Goal: Task Accomplishment & Management: Manage account settings

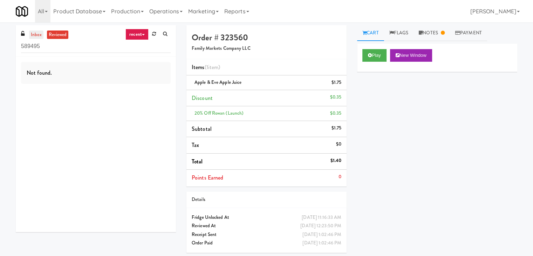
click at [29, 37] on link "inbox" at bounding box center [36, 34] width 14 height 9
click at [62, 48] on input "589495" at bounding box center [96, 46] width 150 height 13
paste input "Moderne Cooler"
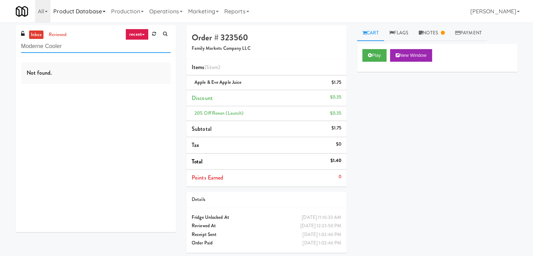
type input "Moderne Cooler"
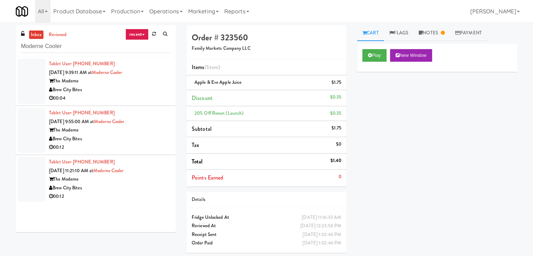
click at [145, 83] on div "The Moderne" at bounding box center [110, 81] width 122 height 9
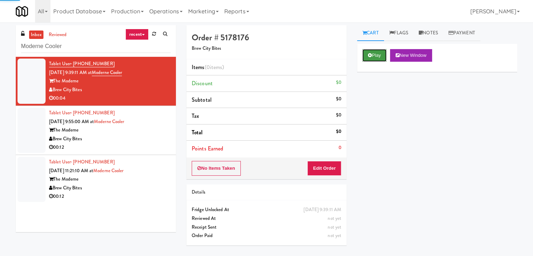
click at [378, 53] on button "Play" at bounding box center [374, 55] width 24 height 13
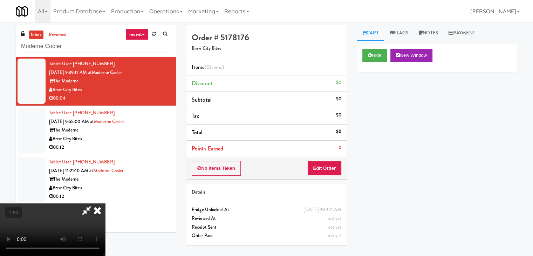
click at [105, 203] on video at bounding box center [52, 229] width 105 height 53
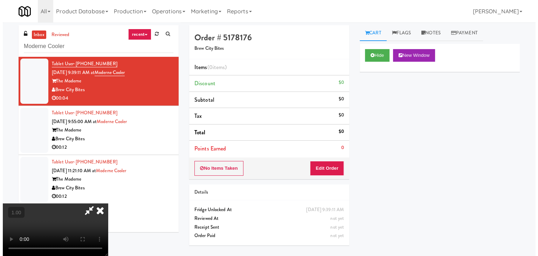
scroll to position [0, 0]
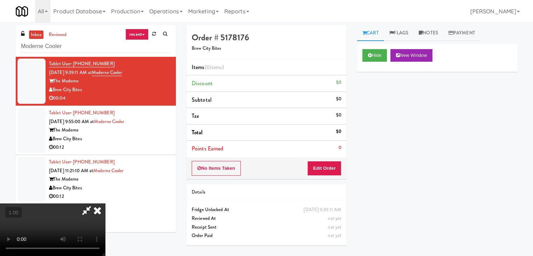
drag, startPoint x: 309, startPoint y: 31, endPoint x: 309, endPoint y: 35, distance: 4.2
click at [105, 203] on icon at bounding box center [97, 210] width 15 height 14
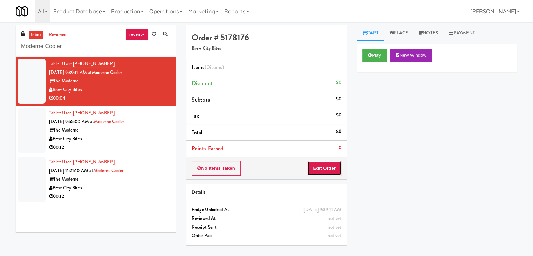
click at [332, 167] on button "Edit Order" at bounding box center [324, 168] width 34 height 15
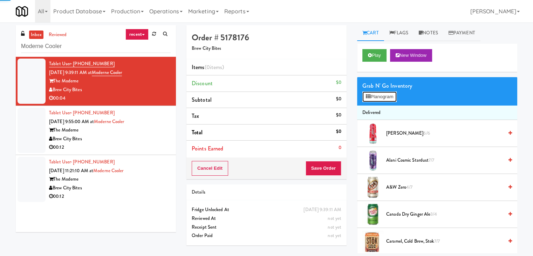
click at [386, 99] on button "Planogram" at bounding box center [379, 96] width 34 height 11
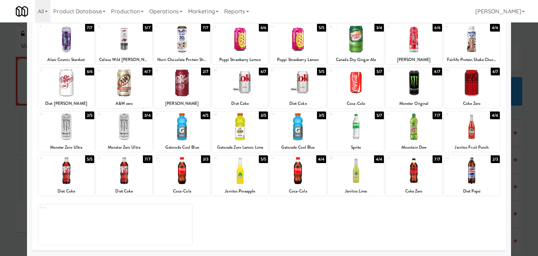
click at [72, 129] on div at bounding box center [66, 126] width 56 height 27
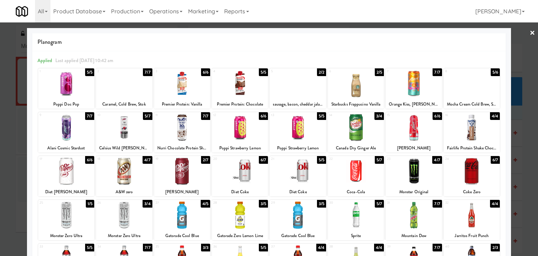
click at [529, 35] on link "×" at bounding box center [532, 33] width 6 height 22
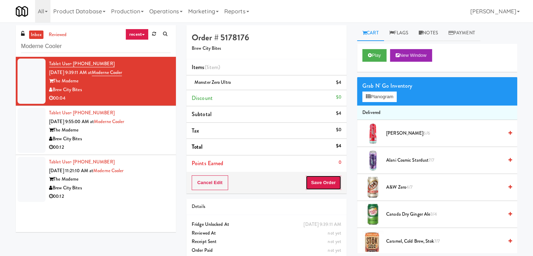
click at [312, 182] on button "Save Order" at bounding box center [323, 182] width 36 height 15
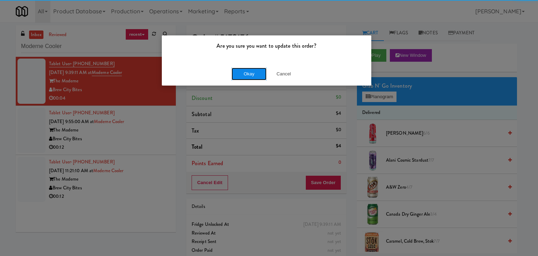
drag, startPoint x: 250, startPoint y: 75, endPoint x: 246, endPoint y: 77, distance: 5.0
click at [250, 75] on button "Okay" at bounding box center [248, 74] width 35 height 13
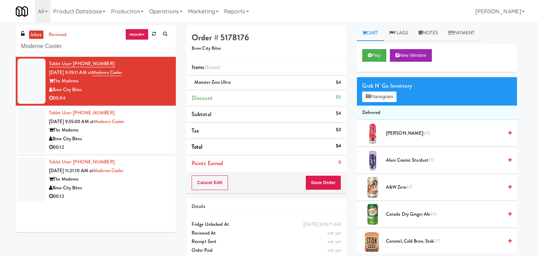
click at [138, 139] on div "Brew City Bites" at bounding box center [110, 138] width 122 height 9
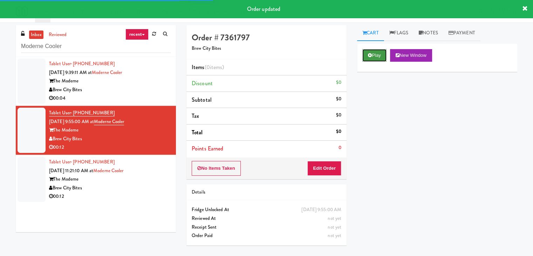
click at [380, 54] on button "Play" at bounding box center [374, 55] width 24 height 13
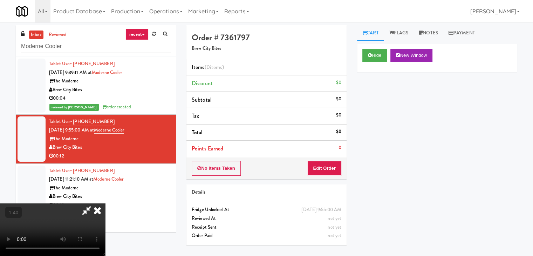
click at [105, 203] on video at bounding box center [52, 229] width 105 height 53
drag, startPoint x: 310, startPoint y: 28, endPoint x: 310, endPoint y: 37, distance: 8.4
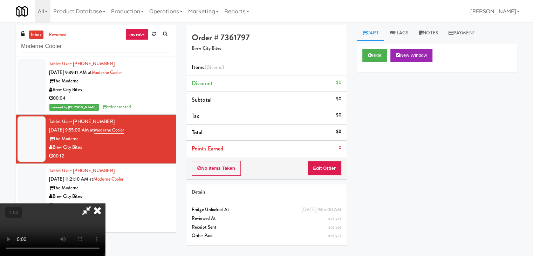
click at [105, 203] on icon at bounding box center [97, 210] width 15 height 14
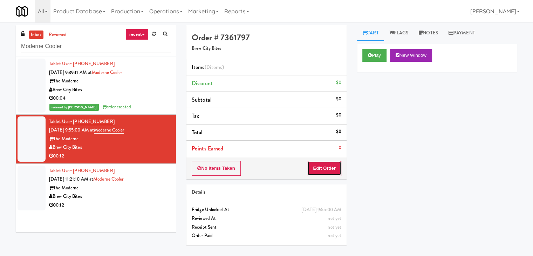
click at [331, 171] on button "Edit Order" at bounding box center [324, 168] width 34 height 15
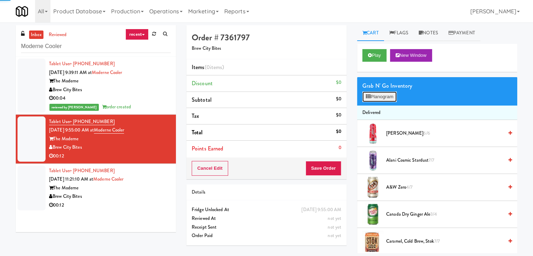
click at [386, 94] on button "Planogram" at bounding box center [379, 96] width 34 height 11
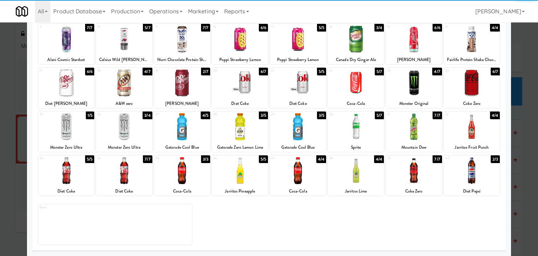
click at [185, 96] on div "19 2/7 [PERSON_NAME]" at bounding box center [182, 88] width 56 height 40
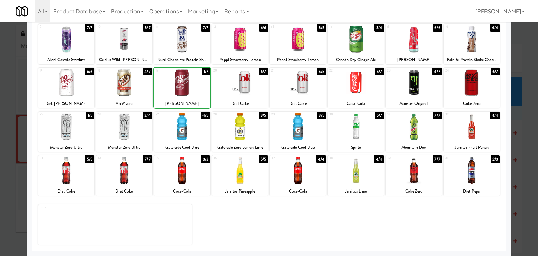
click at [185, 96] on div "19 1/7 [PERSON_NAME]" at bounding box center [182, 88] width 56 height 40
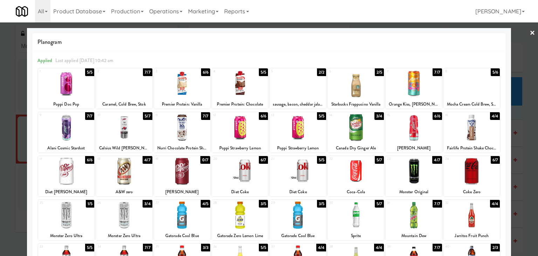
click at [530, 32] on div at bounding box center [269, 128] width 538 height 256
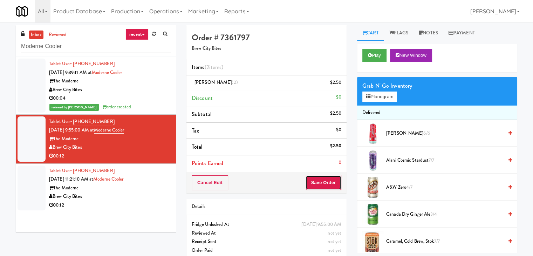
click at [325, 181] on button "Save Order" at bounding box center [323, 182] width 36 height 15
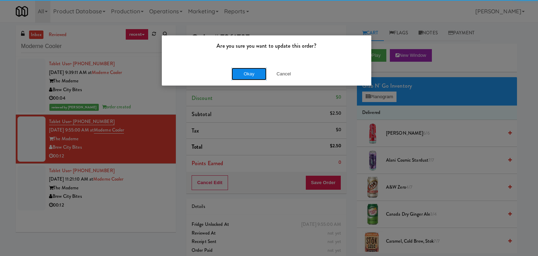
click at [242, 75] on button "Okay" at bounding box center [248, 74] width 35 height 13
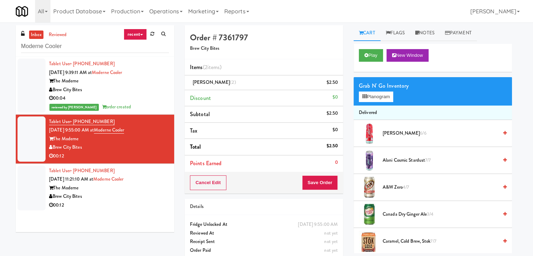
click at [122, 205] on div "00:12" at bounding box center [109, 205] width 120 height 9
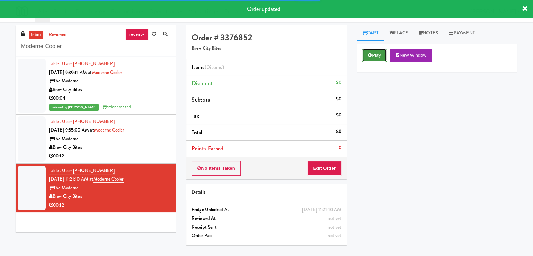
click at [375, 56] on button "Play" at bounding box center [374, 55] width 24 height 13
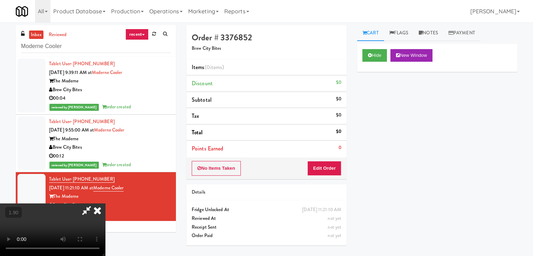
click at [105, 203] on video at bounding box center [52, 229] width 105 height 53
drag, startPoint x: 310, startPoint y: 28, endPoint x: 320, endPoint y: 122, distance: 93.7
click at [105, 203] on icon at bounding box center [97, 210] width 15 height 14
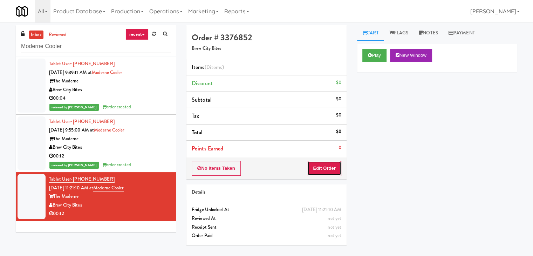
click at [326, 164] on button "Edit Order" at bounding box center [324, 168] width 34 height 15
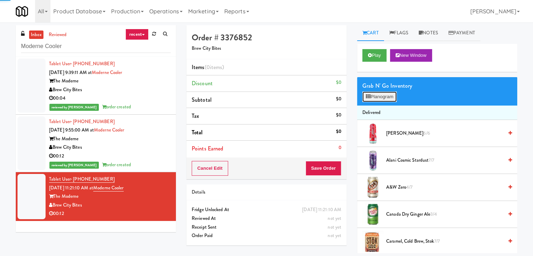
click at [376, 96] on button "Planogram" at bounding box center [379, 96] width 34 height 11
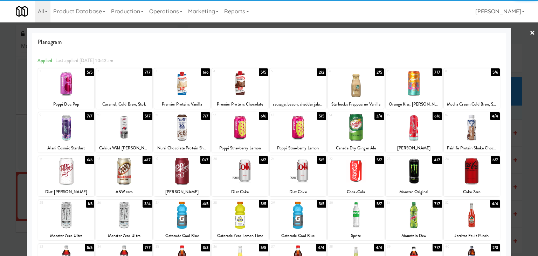
click at [74, 125] on div at bounding box center [66, 127] width 56 height 27
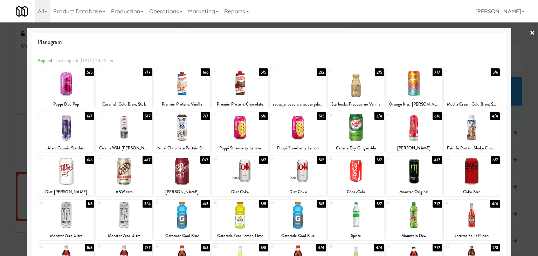
click at [529, 33] on link "×" at bounding box center [532, 33] width 6 height 22
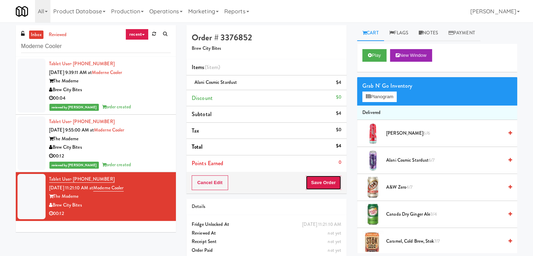
click at [321, 178] on button "Save Order" at bounding box center [323, 182] width 36 height 15
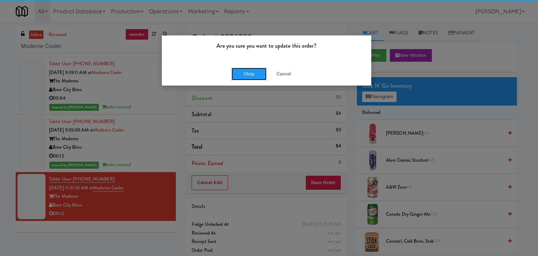
drag, startPoint x: 245, startPoint y: 72, endPoint x: 226, endPoint y: 38, distance: 38.9
click at [245, 71] on button "Okay" at bounding box center [248, 74] width 35 height 13
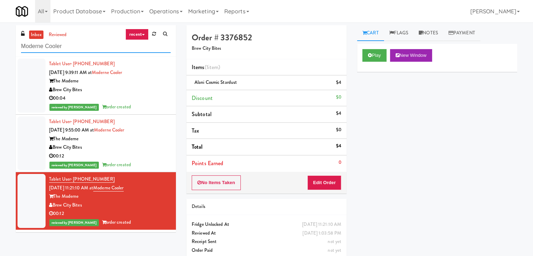
click at [87, 45] on input "Moderne Cooler" at bounding box center [96, 46] width 150 height 13
drag, startPoint x: 87, startPoint y: 45, endPoint x: 85, endPoint y: 52, distance: 7.0
click at [87, 45] on input "Moderne Cooler" at bounding box center [96, 46] width 150 height 13
paste input "Route #5"
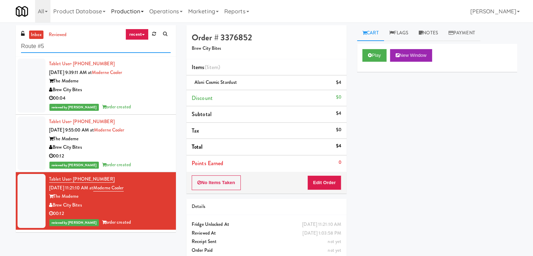
type input "Route #5"
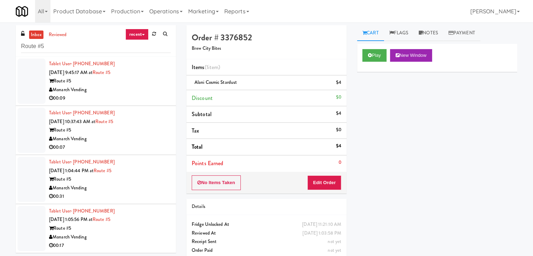
click at [157, 89] on div "Monarch Vending" at bounding box center [110, 89] width 122 height 9
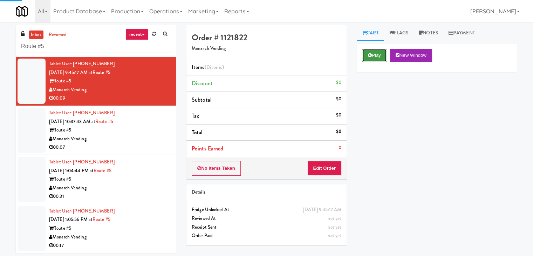
click at [382, 53] on button "Play" at bounding box center [374, 55] width 24 height 13
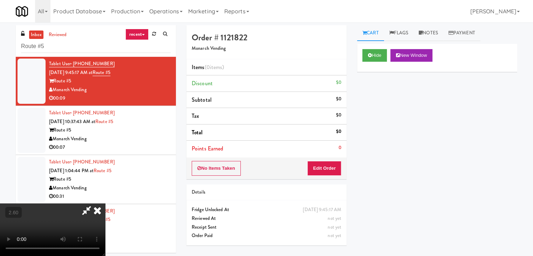
click at [105, 203] on video at bounding box center [52, 229] width 105 height 53
click at [105, 203] on icon at bounding box center [97, 210] width 15 height 14
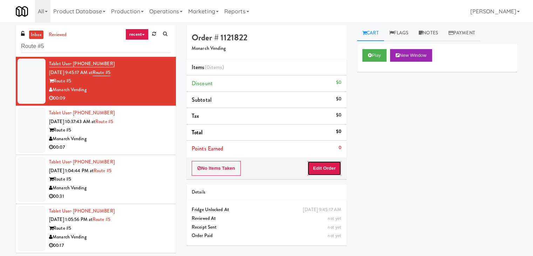
click at [327, 169] on button "Edit Order" at bounding box center [324, 168] width 34 height 15
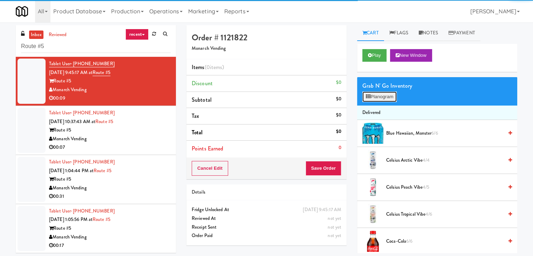
click at [381, 93] on button "Planogram" at bounding box center [379, 96] width 34 height 11
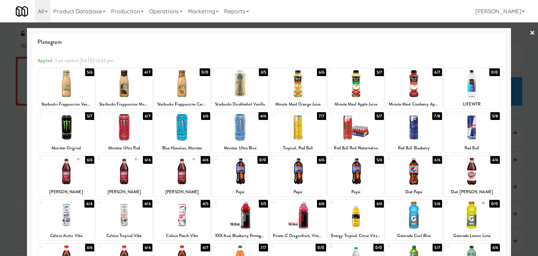
click at [194, 79] on div at bounding box center [182, 83] width 56 height 27
drag, startPoint x: 527, startPoint y: 34, endPoint x: 468, endPoint y: 92, distance: 82.7
click at [529, 34] on link "×" at bounding box center [532, 33] width 6 height 22
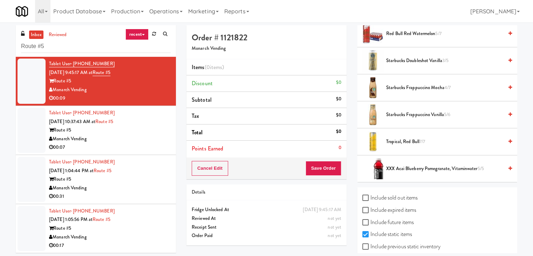
scroll to position [862, 0]
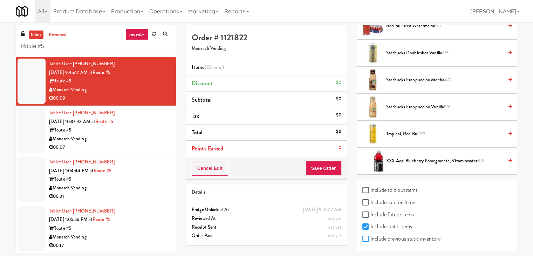
click at [367, 236] on input "Include previous static inventory" at bounding box center [366, 239] width 8 height 6
checkbox input "true"
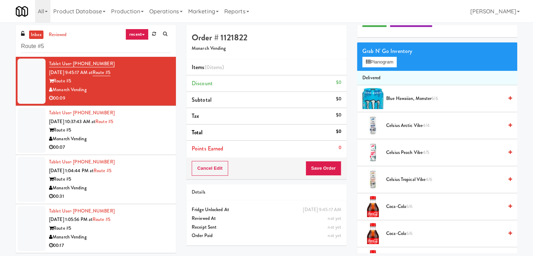
scroll to position [0, 0]
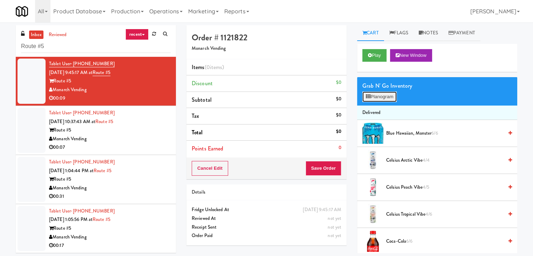
click at [389, 95] on button "Planogram" at bounding box center [379, 96] width 34 height 11
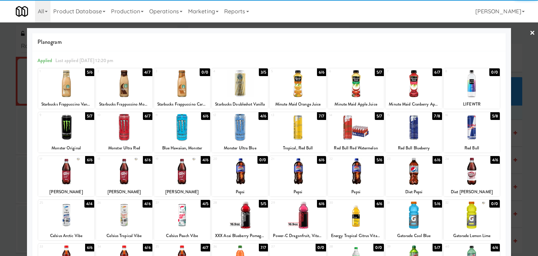
click at [192, 82] on div at bounding box center [182, 83] width 56 height 27
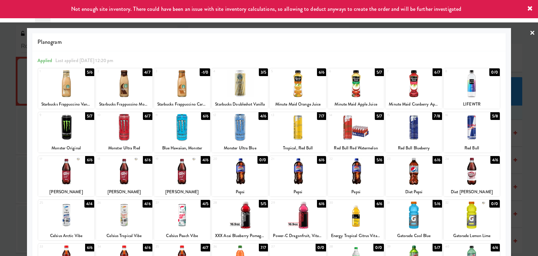
click at [529, 33] on link "×" at bounding box center [532, 33] width 6 height 22
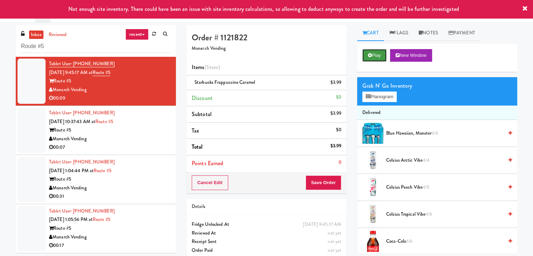
click at [379, 52] on button "Play" at bounding box center [374, 55] width 24 height 13
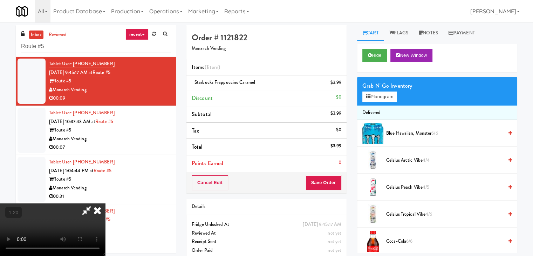
click at [105, 203] on video at bounding box center [52, 229] width 105 height 53
click at [105, 203] on icon at bounding box center [97, 210] width 15 height 14
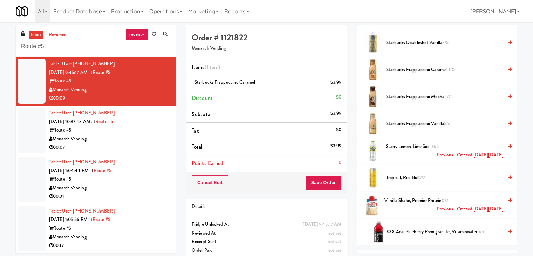
scroll to position [1191, 0]
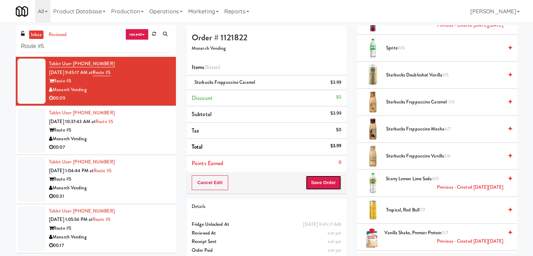
click at [319, 182] on button "Save Order" at bounding box center [323, 182] width 36 height 15
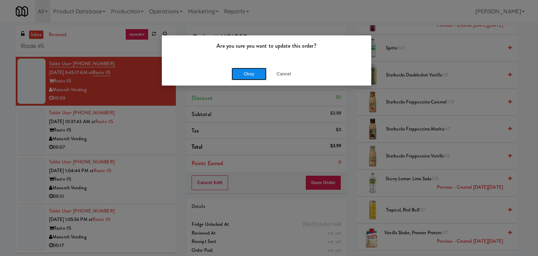
click at [250, 72] on button "Okay" at bounding box center [248, 74] width 35 height 13
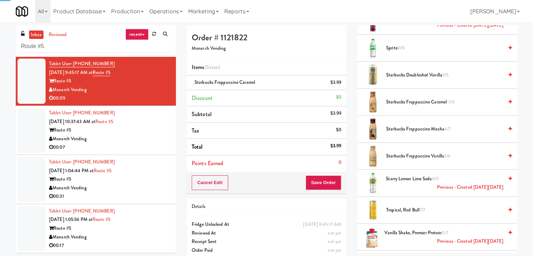
click at [148, 145] on div "00:07" at bounding box center [110, 147] width 122 height 9
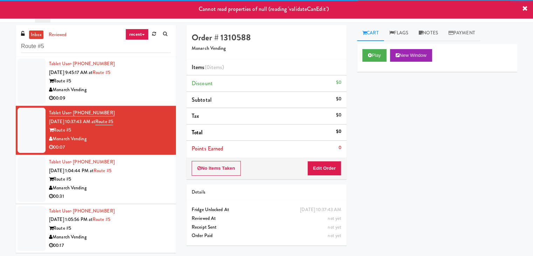
click at [135, 93] on div "Monarch Vending" at bounding box center [110, 89] width 122 height 9
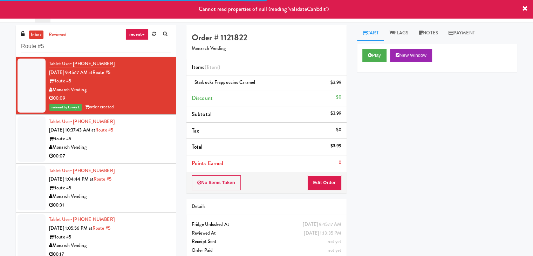
click at [140, 143] on div "Monarch Vending" at bounding box center [110, 147] width 122 height 9
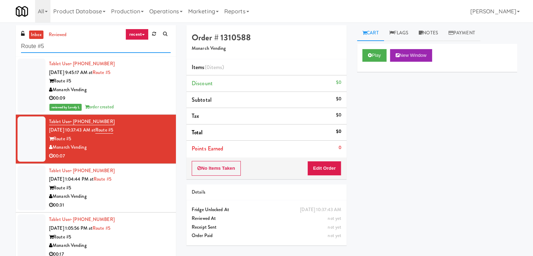
click at [67, 51] on input "Route #5" at bounding box center [96, 46] width 150 height 13
paste input "Element25 - Fridge"
type input "Element25 - Fridge"
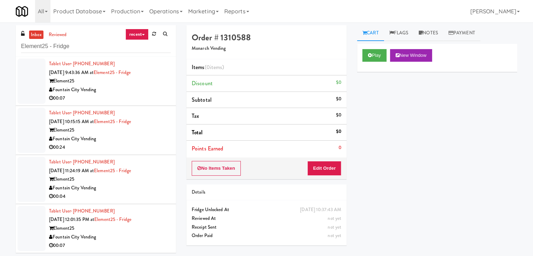
click at [140, 92] on div "Fountain City Vending" at bounding box center [110, 89] width 122 height 9
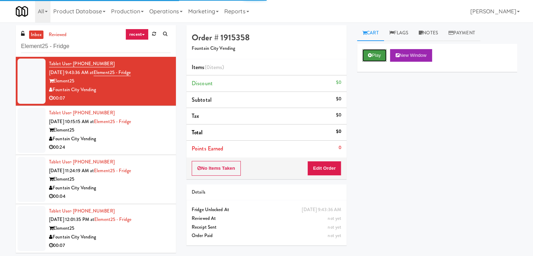
click at [367, 54] on button "Play" at bounding box center [374, 55] width 24 height 13
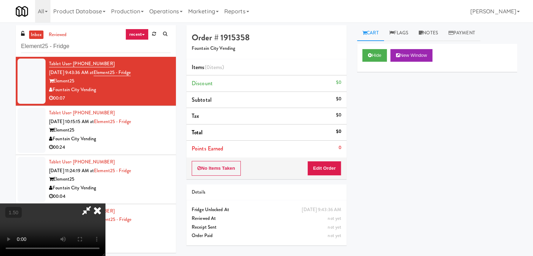
click at [105, 203] on video at bounding box center [52, 229] width 105 height 53
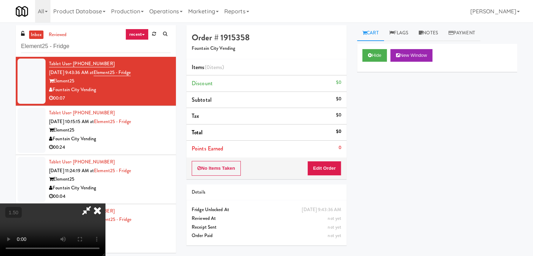
click at [105, 203] on video at bounding box center [52, 229] width 105 height 53
drag, startPoint x: 307, startPoint y: 28, endPoint x: 319, endPoint y: 85, distance: 58.0
click at [105, 203] on icon at bounding box center [97, 210] width 15 height 14
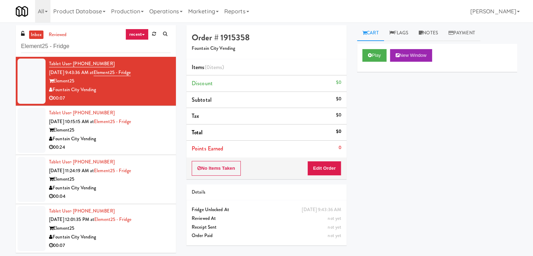
drag, startPoint x: 334, startPoint y: 175, endPoint x: 335, endPoint y: 168, distance: 7.7
click at [334, 175] on div "No Items Taken Edit Order" at bounding box center [266, 168] width 160 height 22
click at [335, 167] on button "Edit Order" at bounding box center [324, 168] width 34 height 15
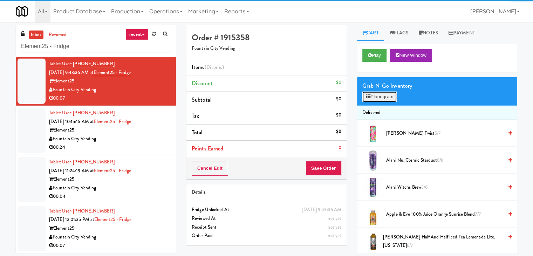
click at [380, 97] on button "Planogram" at bounding box center [379, 96] width 34 height 11
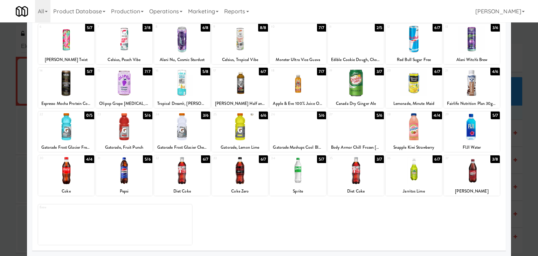
click at [143, 134] on div at bounding box center [124, 126] width 56 height 27
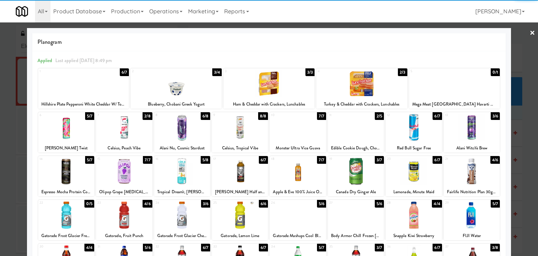
click at [130, 129] on div at bounding box center [124, 127] width 56 height 27
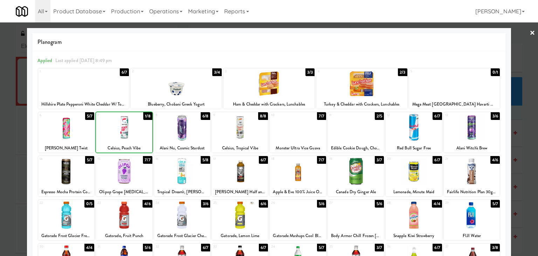
click at [130, 129] on div at bounding box center [124, 127] width 56 height 27
click at [529, 34] on link "×" at bounding box center [532, 33] width 6 height 22
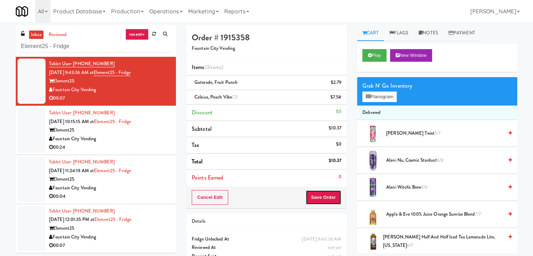
click at [321, 201] on button "Save Order" at bounding box center [323, 197] width 36 height 15
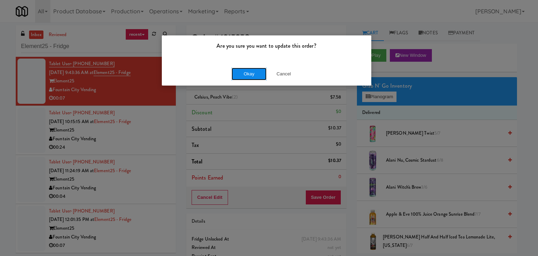
click at [247, 74] on button "Okay" at bounding box center [248, 74] width 35 height 13
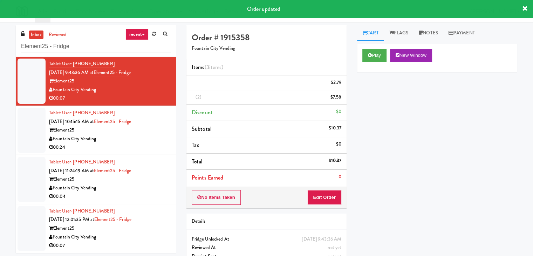
drag, startPoint x: 140, startPoint y: 139, endPoint x: 139, endPoint y: 135, distance: 4.8
click at [140, 139] on div "Fountain City Vending" at bounding box center [110, 138] width 122 height 9
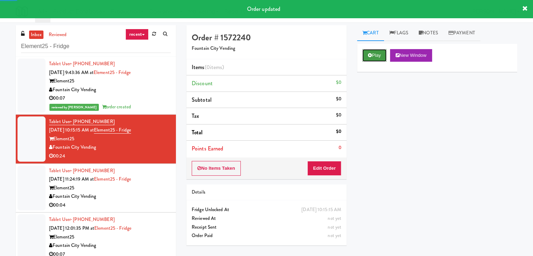
click at [379, 55] on button "Play" at bounding box center [374, 55] width 24 height 13
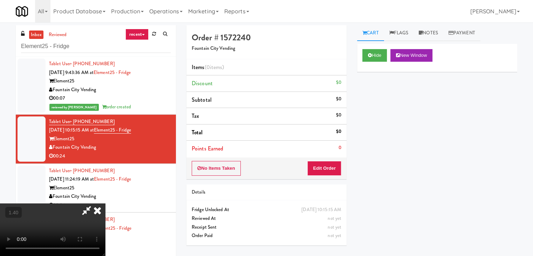
click at [105, 203] on video at bounding box center [52, 229] width 105 height 53
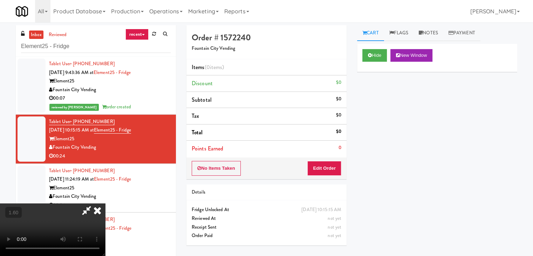
click at [105, 203] on video at bounding box center [52, 229] width 105 height 53
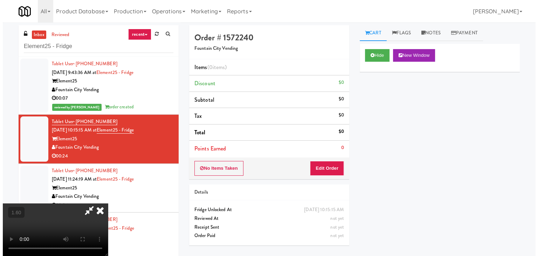
scroll to position [0, 0]
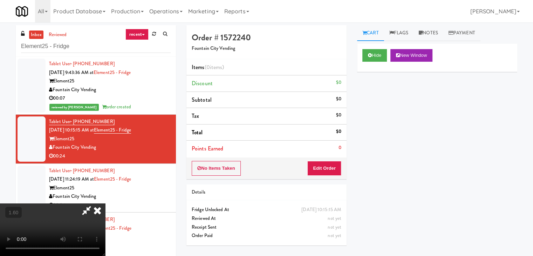
click at [105, 203] on icon at bounding box center [97, 210] width 15 height 14
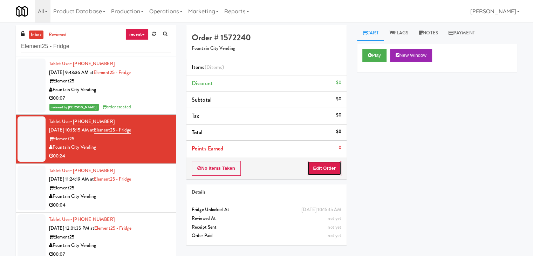
click at [329, 171] on button "Edit Order" at bounding box center [324, 168] width 34 height 15
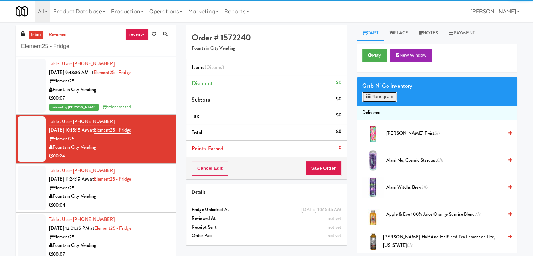
click at [381, 93] on button "Planogram" at bounding box center [379, 96] width 34 height 11
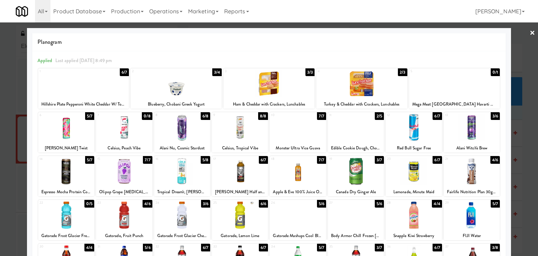
click at [74, 171] on div at bounding box center [66, 171] width 56 height 27
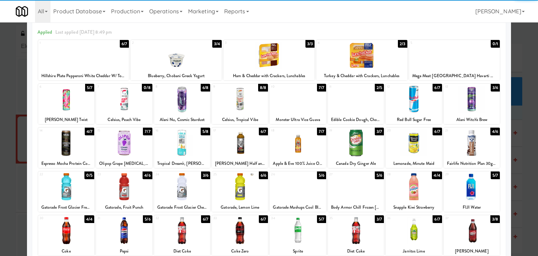
scroll to position [70, 0]
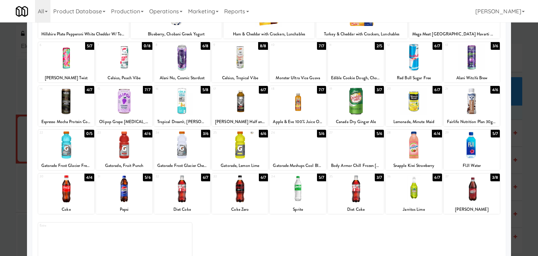
click at [298, 140] on div at bounding box center [298, 144] width 56 height 27
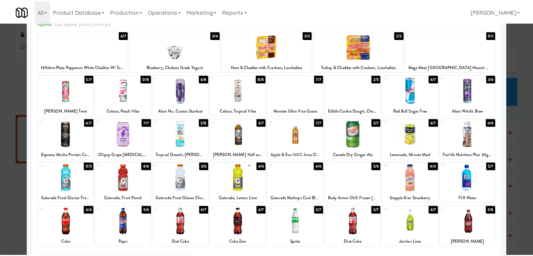
scroll to position [0, 0]
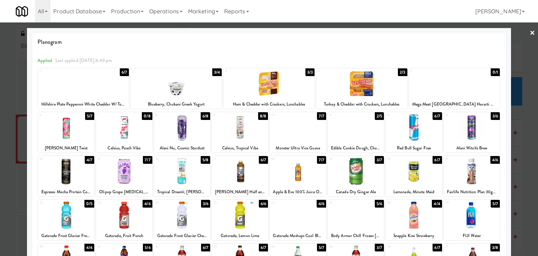
click at [529, 33] on link "×" at bounding box center [532, 33] width 6 height 22
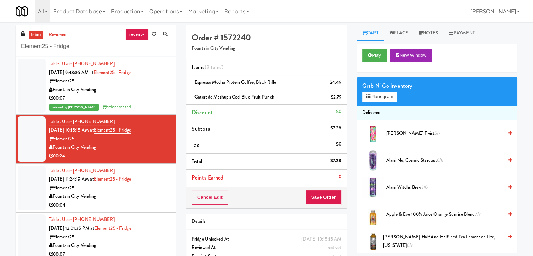
click at [374, 48] on div "Play New Window" at bounding box center [437, 58] width 160 height 28
click at [368, 54] on icon at bounding box center [370, 55] width 4 height 5
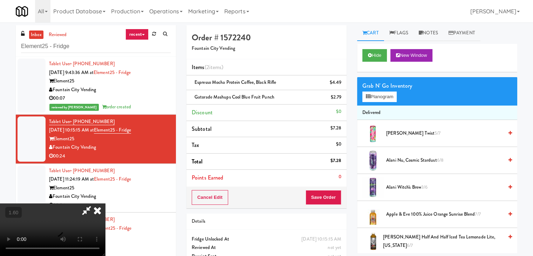
click at [105, 203] on video at bounding box center [52, 229] width 105 height 53
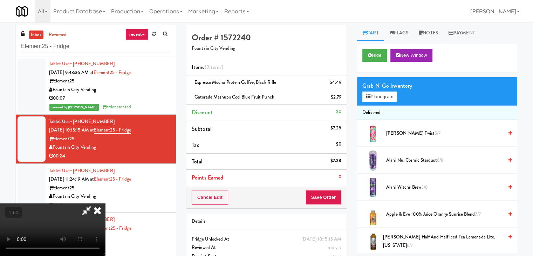
click at [105, 203] on video at bounding box center [52, 229] width 105 height 53
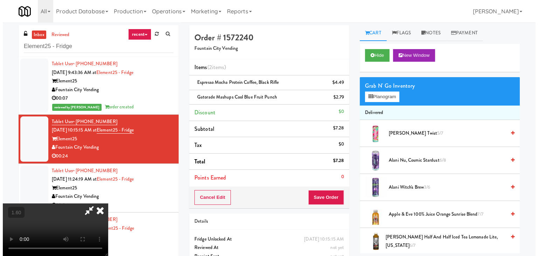
scroll to position [0, 0]
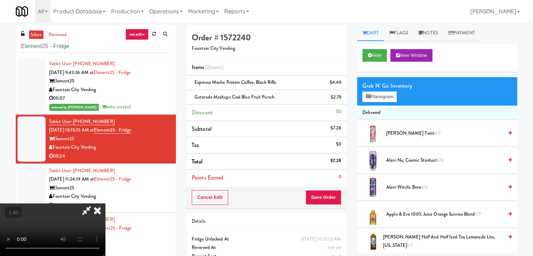
click at [105, 203] on icon at bounding box center [97, 210] width 15 height 14
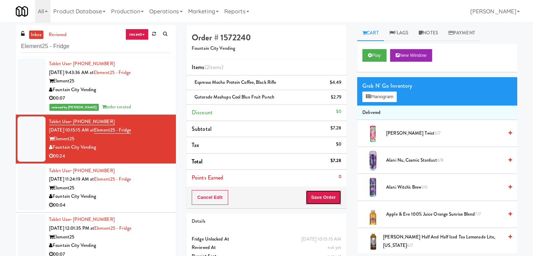
click at [324, 194] on button "Save Order" at bounding box center [323, 197] width 36 height 15
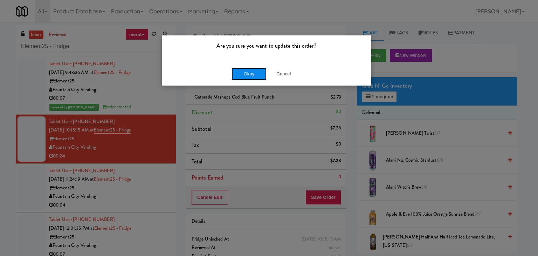
click at [253, 68] on button "Okay" at bounding box center [248, 74] width 35 height 13
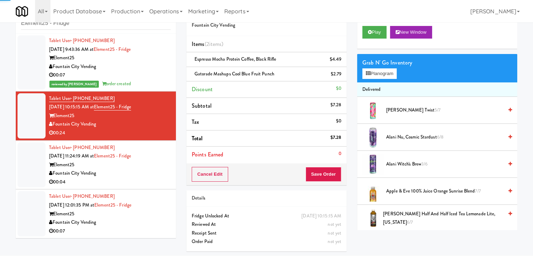
click at [156, 179] on div "00:04" at bounding box center [110, 182] width 122 height 9
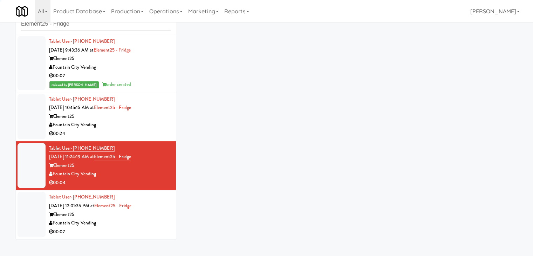
scroll to position [22, 0]
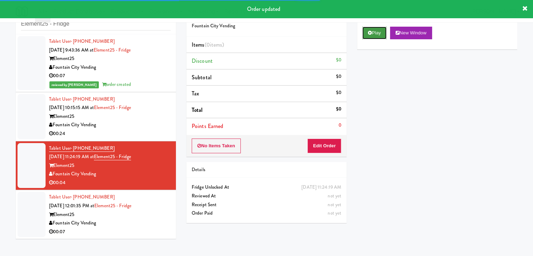
click at [376, 35] on button "Play" at bounding box center [374, 33] width 24 height 13
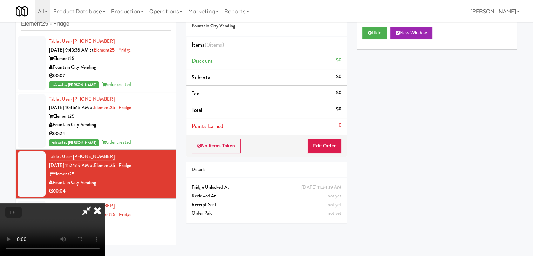
click at [105, 203] on video at bounding box center [52, 229] width 105 height 53
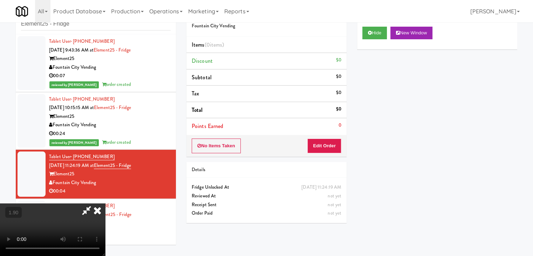
click at [105, 203] on icon at bounding box center [97, 210] width 15 height 14
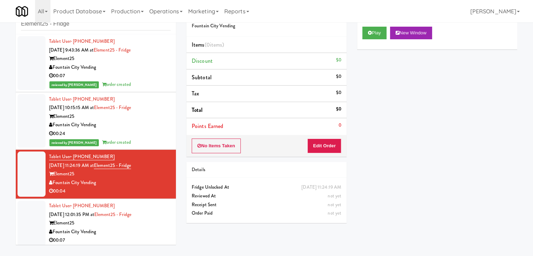
drag, startPoint x: 322, startPoint y: 131, endPoint x: 321, endPoint y: 139, distance: 8.4
click at [321, 136] on div "Order # 8956599 Fountain City Vending Items (0 items ) Discount $0 Subtotal $0 …" at bounding box center [266, 80] width 160 height 154
click at [321, 142] on button "Edit Order" at bounding box center [324, 145] width 34 height 15
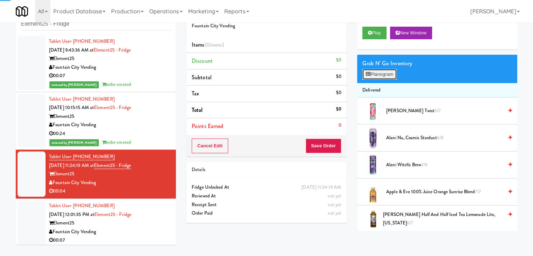
click at [382, 69] on button "Planogram" at bounding box center [379, 74] width 34 height 11
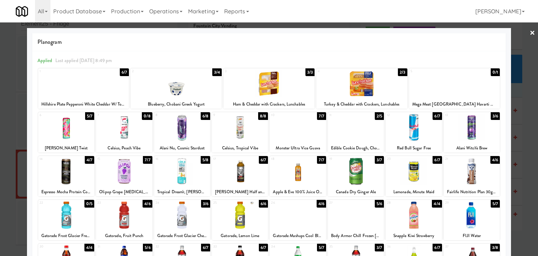
click at [191, 172] on div at bounding box center [182, 171] width 56 height 27
click at [529, 33] on link "×" at bounding box center [532, 33] width 6 height 22
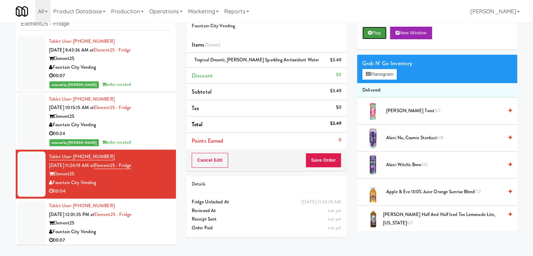
click at [365, 31] on button "Play" at bounding box center [374, 33] width 24 height 13
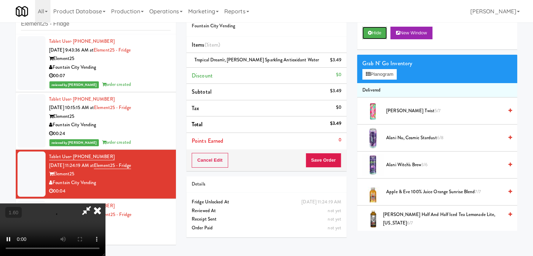
scroll to position [98, 0]
click at [105, 203] on video at bounding box center [52, 229] width 105 height 53
click at [105, 203] on icon at bounding box center [97, 210] width 15 height 14
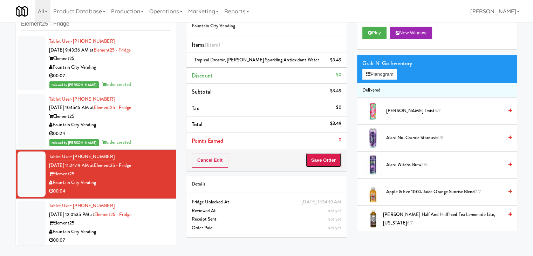
click at [332, 159] on button "Save Order" at bounding box center [323, 160] width 36 height 15
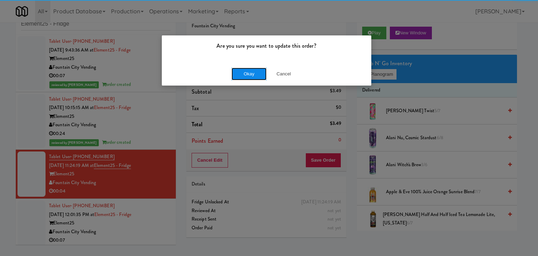
drag, startPoint x: 252, startPoint y: 72, endPoint x: 189, endPoint y: 103, distance: 70.8
click at [252, 72] on button "Okay" at bounding box center [248, 74] width 35 height 13
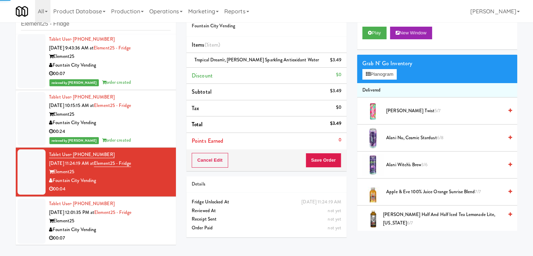
scroll to position [3, 0]
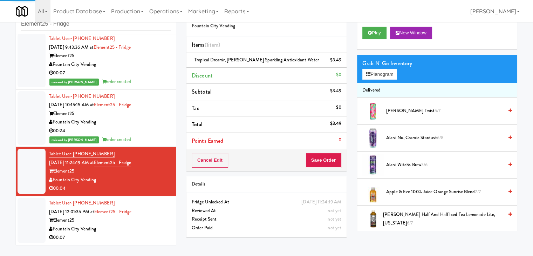
drag, startPoint x: 139, startPoint y: 236, endPoint x: 161, endPoint y: 227, distance: 24.5
click at [139, 236] on div "00:07" at bounding box center [110, 237] width 122 height 9
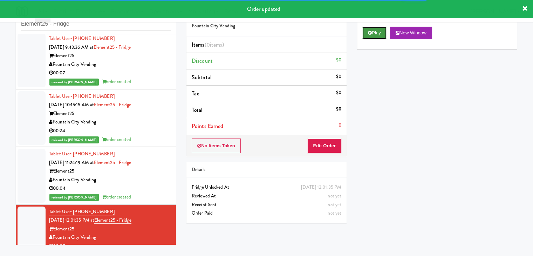
click at [374, 37] on button "Play" at bounding box center [374, 33] width 24 height 13
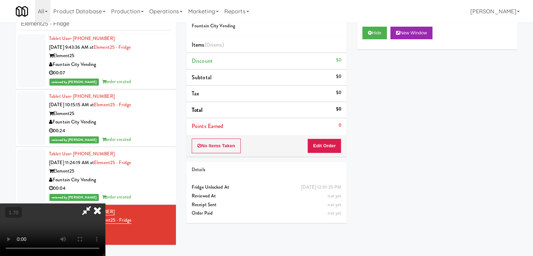
click at [105, 203] on video at bounding box center [52, 229] width 105 height 53
click at [105, 203] on icon at bounding box center [97, 210] width 15 height 14
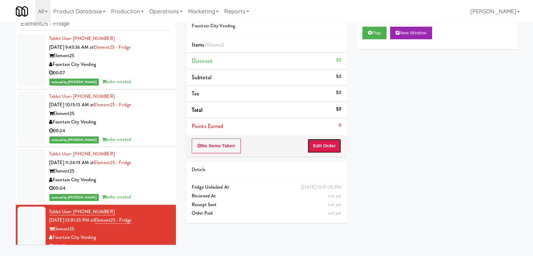
click at [326, 142] on button "Edit Order" at bounding box center [324, 145] width 34 height 15
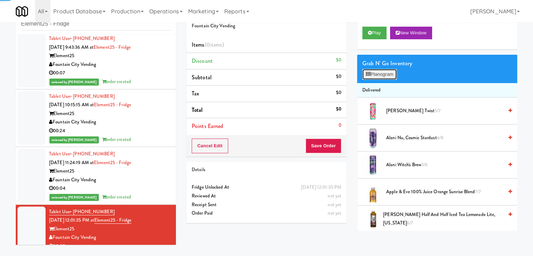
click at [377, 75] on button "Planogram" at bounding box center [379, 74] width 34 height 11
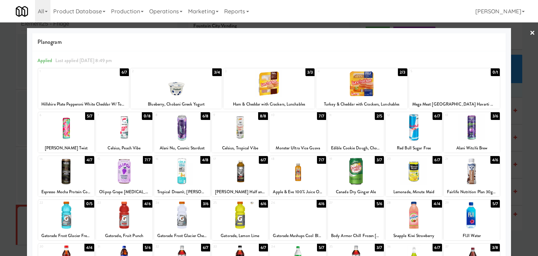
click at [298, 132] on div at bounding box center [298, 127] width 56 height 27
click at [529, 31] on link "×" at bounding box center [532, 33] width 6 height 22
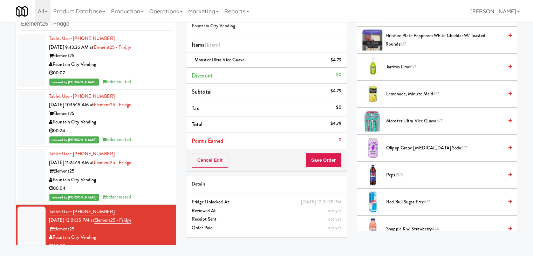
scroll to position [700, 0]
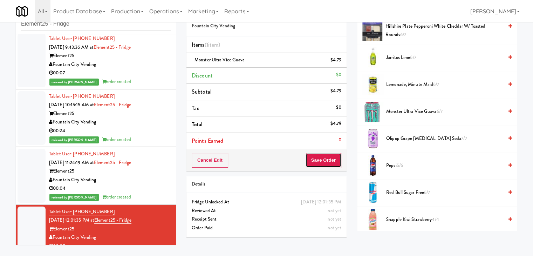
click at [320, 160] on button "Save Order" at bounding box center [323, 160] width 36 height 15
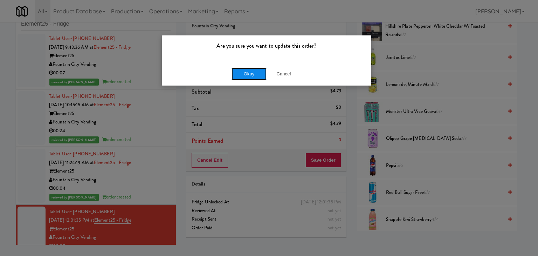
click at [259, 73] on button "Okay" at bounding box center [248, 74] width 35 height 13
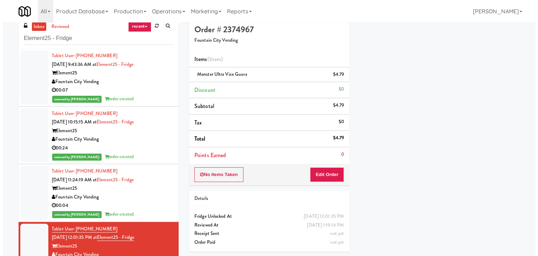
scroll to position [0, 0]
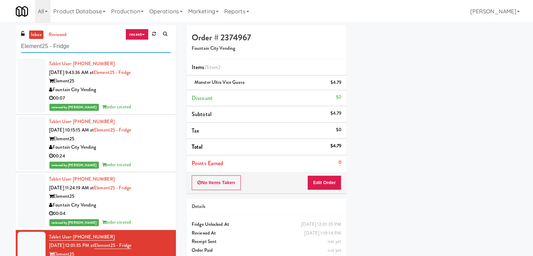
click at [78, 46] on input "Element25 - Fridge" at bounding box center [96, 46] width 150 height 13
paste input "Capital Plaza - Combo"
type input "Capital Plaza - Combo"
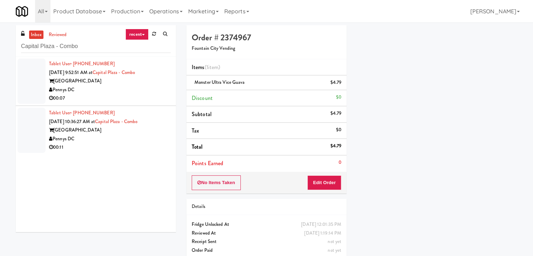
click at [131, 99] on div "00:07" at bounding box center [110, 98] width 122 height 9
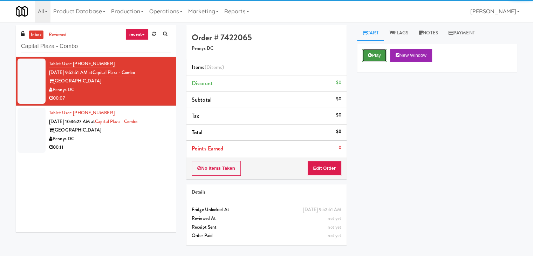
click at [369, 56] on icon at bounding box center [370, 55] width 4 height 5
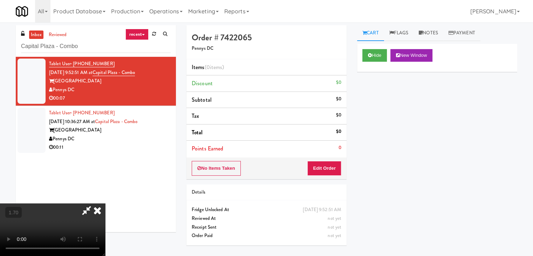
click at [105, 203] on video at bounding box center [52, 229] width 105 height 53
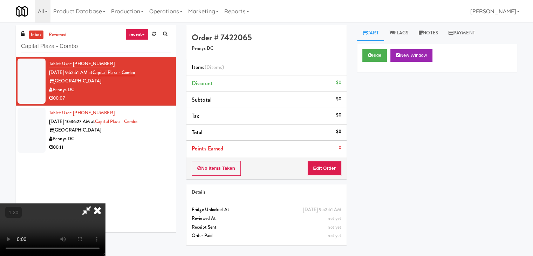
click at [105, 203] on video at bounding box center [52, 229] width 105 height 53
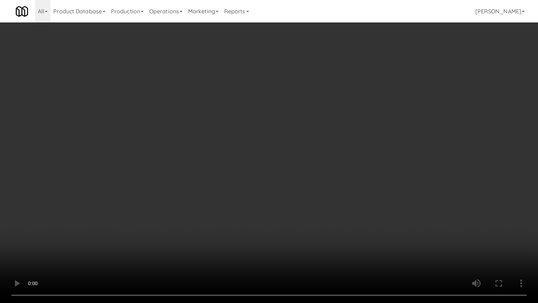
click at [309, 123] on video at bounding box center [269, 151] width 538 height 303
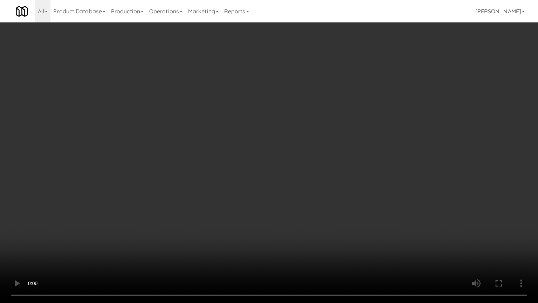
click at [309, 123] on video at bounding box center [269, 151] width 538 height 303
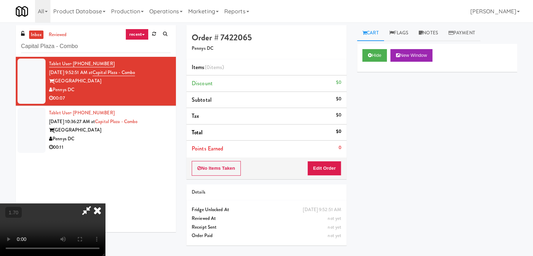
click at [105, 203] on icon at bounding box center [97, 210] width 15 height 14
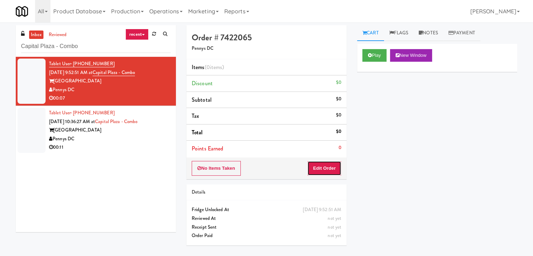
drag, startPoint x: 319, startPoint y: 164, endPoint x: 332, endPoint y: 156, distance: 15.2
click at [319, 164] on button "Edit Order" at bounding box center [324, 168] width 34 height 15
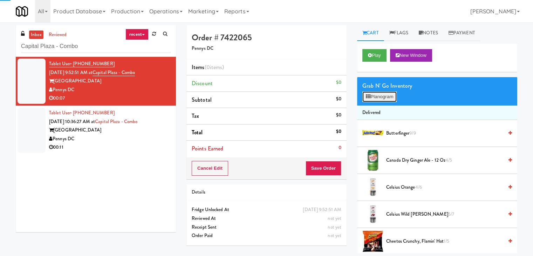
click at [377, 96] on button "Planogram" at bounding box center [379, 96] width 34 height 11
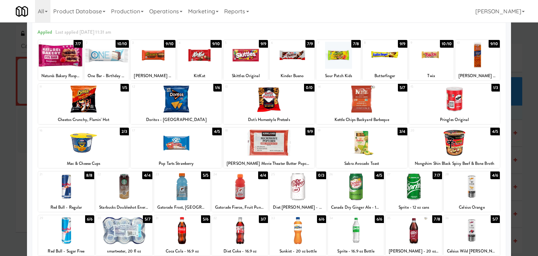
scroll to position [70, 0]
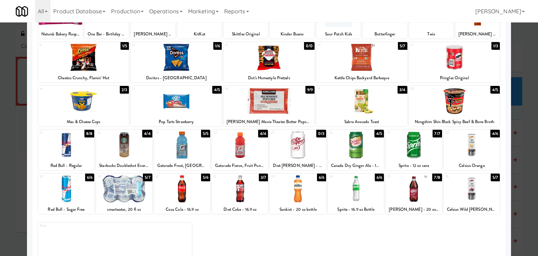
click at [188, 145] on div at bounding box center [182, 144] width 56 height 27
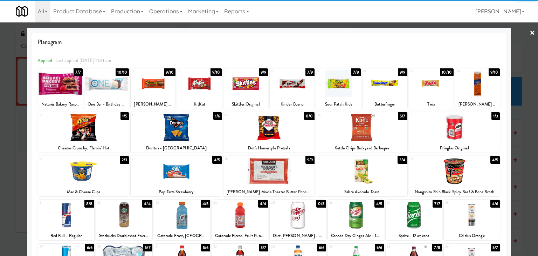
scroll to position [0, 0]
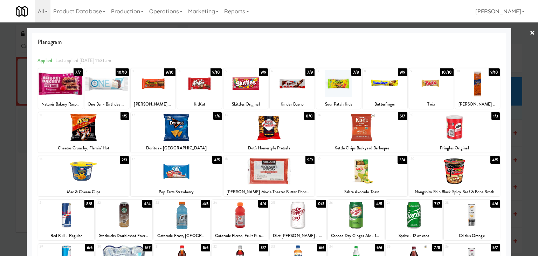
click at [482, 83] on div at bounding box center [477, 83] width 44 height 27
click at [529, 32] on link "×" at bounding box center [532, 33] width 6 height 22
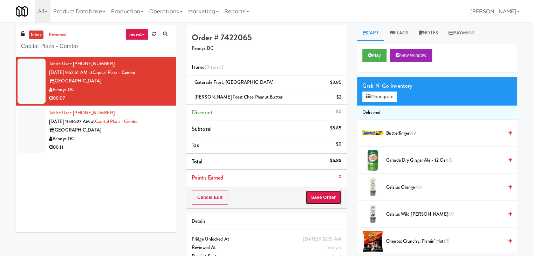
click at [327, 194] on button "Save Order" at bounding box center [323, 197] width 36 height 15
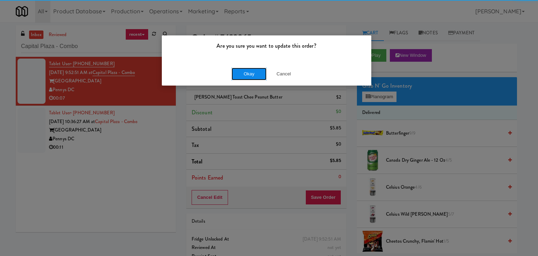
click at [242, 73] on button "Okay" at bounding box center [248, 74] width 35 height 13
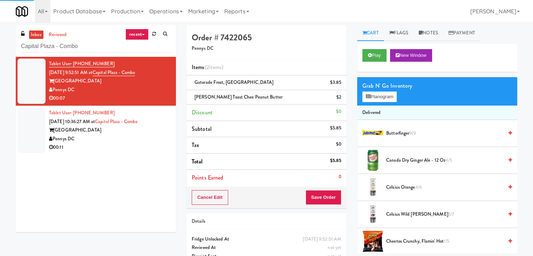
click at [122, 146] on div "00:11" at bounding box center [110, 147] width 122 height 9
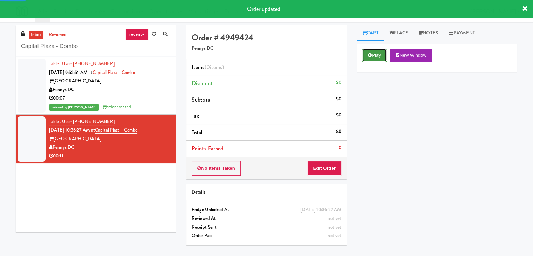
click at [376, 53] on button "Play" at bounding box center [374, 55] width 24 height 13
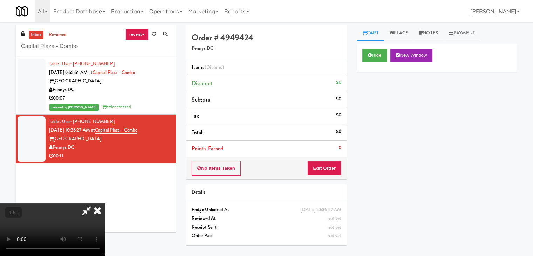
click at [105, 203] on video at bounding box center [52, 229] width 105 height 53
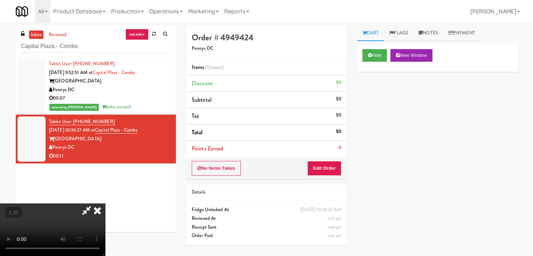
click at [105, 203] on video at bounding box center [52, 229] width 105 height 53
click at [331, 165] on button "Edit Order" at bounding box center [324, 168] width 34 height 15
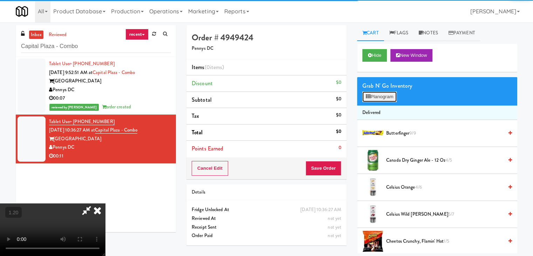
click at [392, 95] on button "Planogram" at bounding box center [379, 96] width 34 height 11
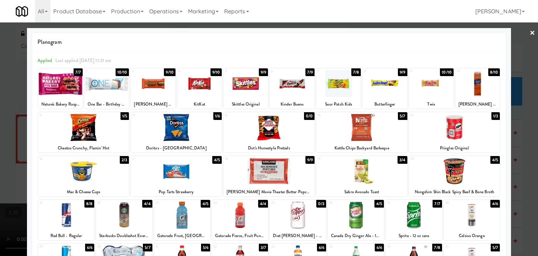
click at [101, 133] on div at bounding box center [83, 127] width 91 height 27
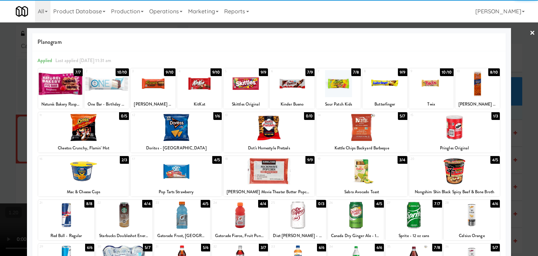
click at [187, 132] on div at bounding box center [176, 127] width 91 height 27
click at [293, 88] on div at bounding box center [292, 83] width 44 height 27
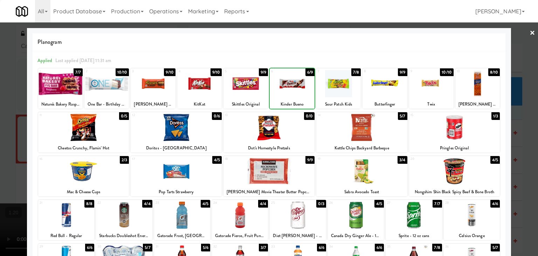
click at [293, 88] on div at bounding box center [292, 83] width 44 height 27
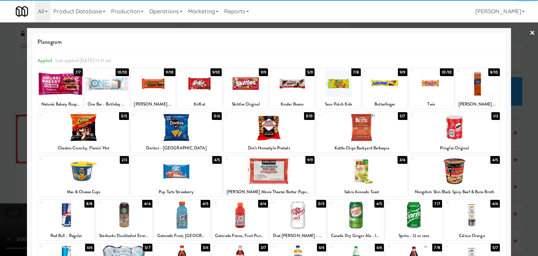
click at [529, 34] on link "×" at bounding box center [532, 33] width 6 height 22
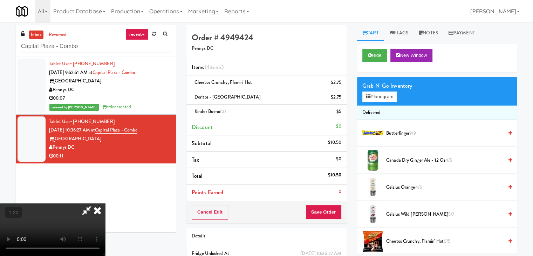
click at [105, 203] on video at bounding box center [52, 229] width 105 height 53
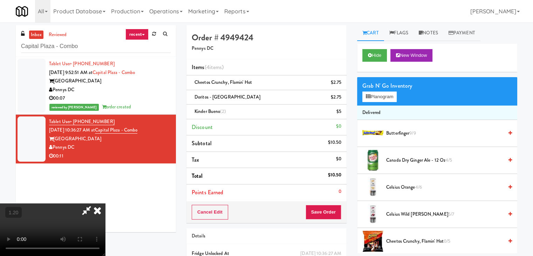
click at [105, 203] on video at bounding box center [52, 229] width 105 height 53
click at [105, 203] on icon at bounding box center [97, 210] width 15 height 14
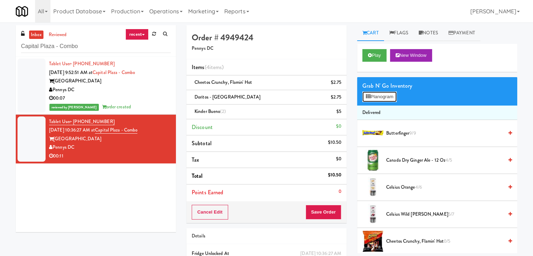
click at [381, 95] on button "Planogram" at bounding box center [379, 96] width 34 height 11
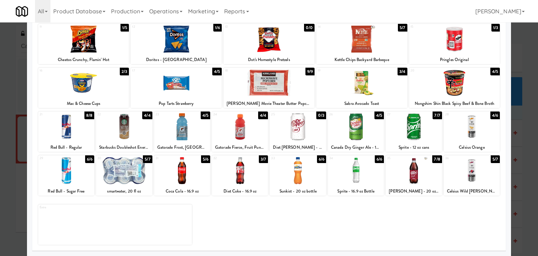
scroll to position [53, 0]
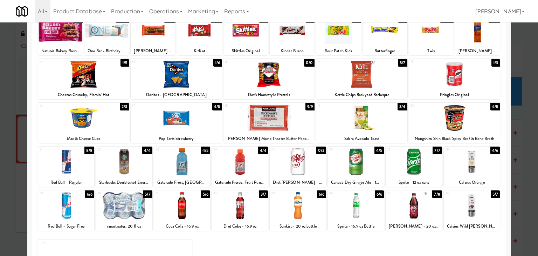
click at [188, 120] on div at bounding box center [176, 117] width 91 height 27
click at [413, 208] on div at bounding box center [414, 205] width 56 height 27
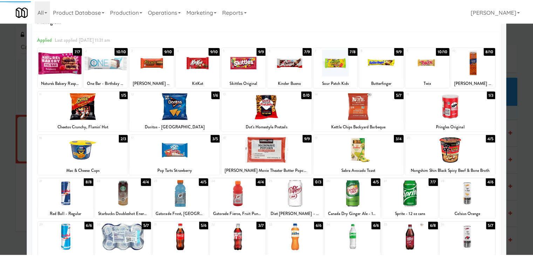
scroll to position [0, 0]
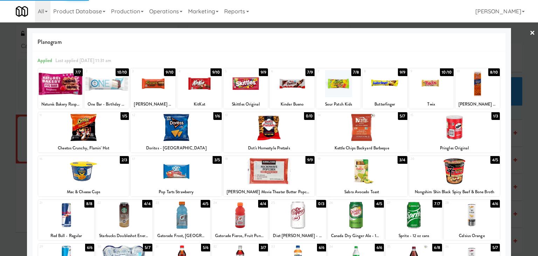
click at [529, 33] on link "×" at bounding box center [532, 33] width 6 height 22
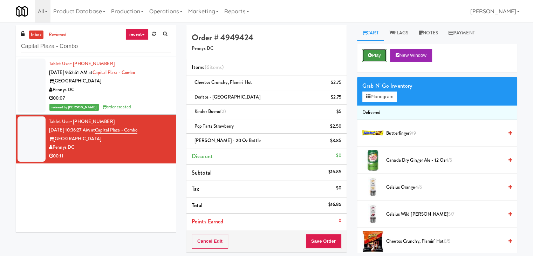
click at [375, 53] on button "Play" at bounding box center [374, 55] width 24 height 13
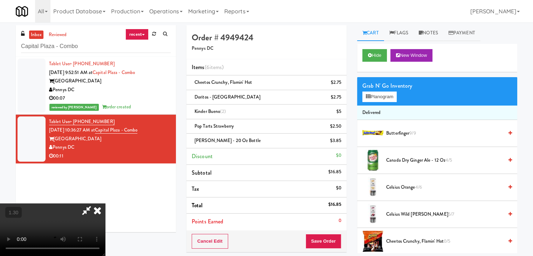
click at [105, 203] on icon at bounding box center [97, 210] width 15 height 14
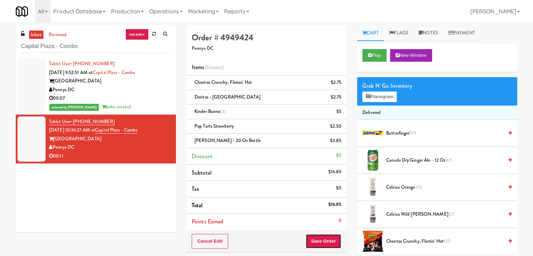
click at [318, 239] on button "Save Order" at bounding box center [323, 241] width 36 height 15
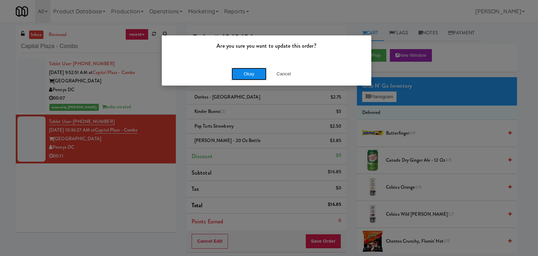
click at [237, 76] on button "Okay" at bounding box center [248, 74] width 35 height 13
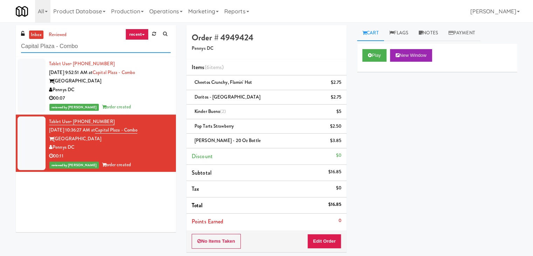
click at [90, 45] on input "Capital Plaza - Combo" at bounding box center [96, 46] width 150 height 13
paste input "Fridge - Gym"
type input "Fridge - Gym"
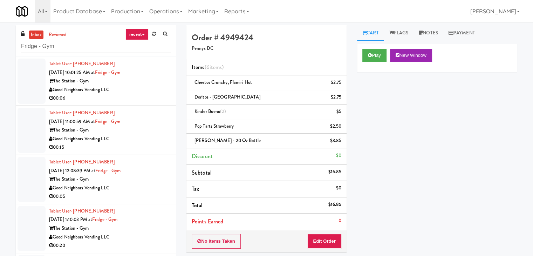
click at [145, 90] on div "Good Neighbors Vending LLC" at bounding box center [110, 89] width 122 height 9
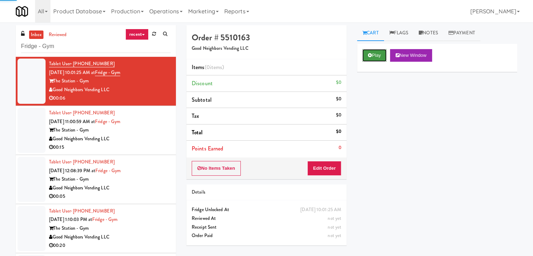
click at [379, 50] on button "Play" at bounding box center [374, 55] width 24 height 13
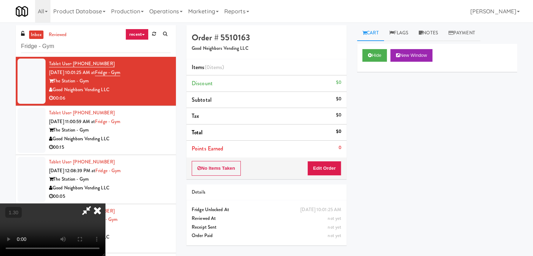
click at [105, 203] on video at bounding box center [52, 229] width 105 height 53
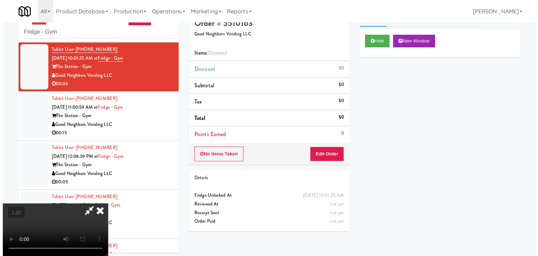
scroll to position [22, 0]
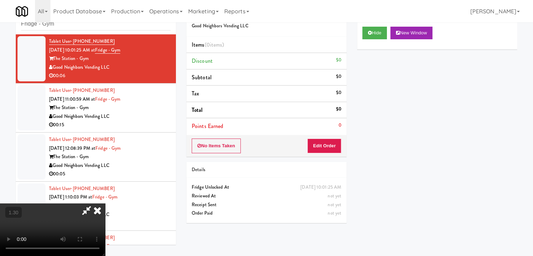
click at [105, 203] on video at bounding box center [52, 229] width 105 height 53
click at [105, 203] on icon at bounding box center [97, 210] width 15 height 14
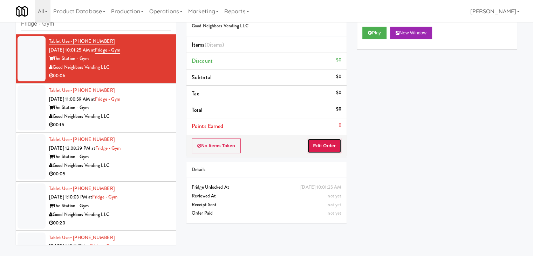
click at [332, 144] on button "Edit Order" at bounding box center [324, 145] width 34 height 15
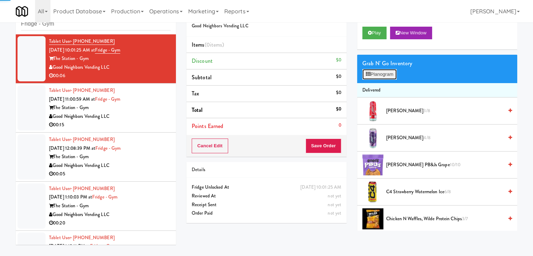
click at [383, 72] on button "Planogram" at bounding box center [379, 74] width 34 height 11
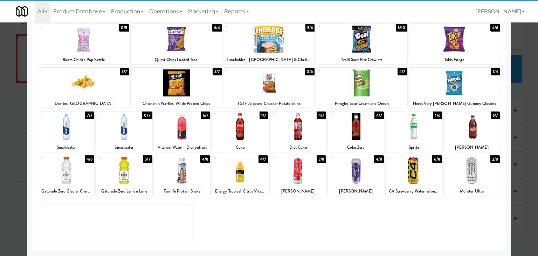
click at [423, 166] on div at bounding box center [414, 170] width 56 height 27
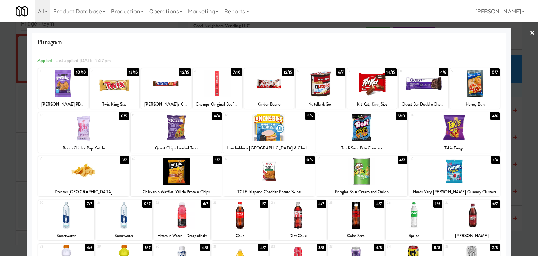
click at [529, 31] on link "×" at bounding box center [532, 33] width 6 height 22
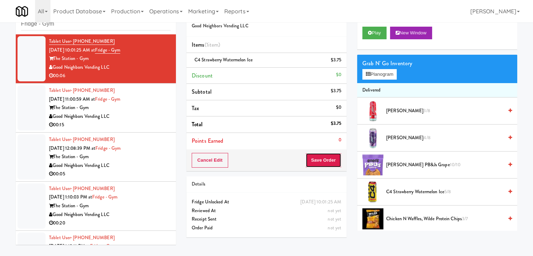
click at [328, 159] on button "Save Order" at bounding box center [323, 160] width 36 height 15
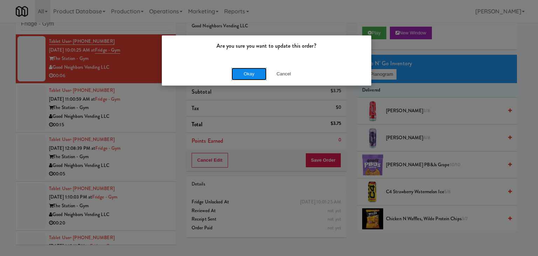
click at [253, 72] on button "Okay" at bounding box center [248, 74] width 35 height 13
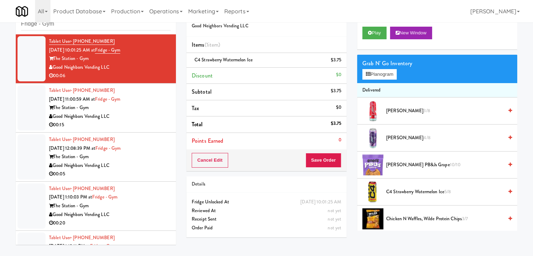
click at [136, 118] on div "Good Neighbors Vending LLC" at bounding box center [110, 116] width 122 height 9
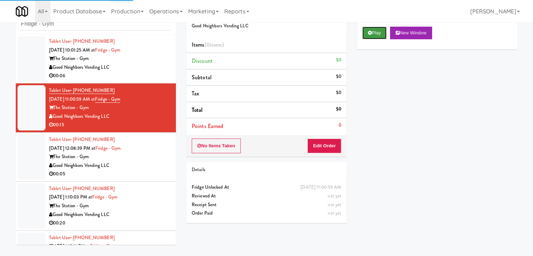
click at [377, 33] on button "Play" at bounding box center [374, 33] width 24 height 13
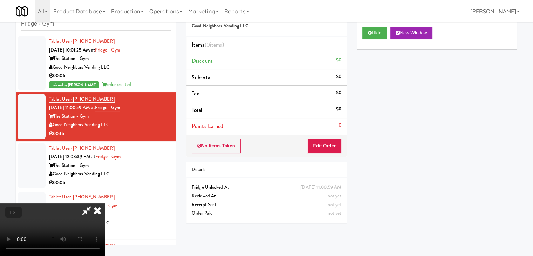
click at [105, 203] on video at bounding box center [52, 229] width 105 height 53
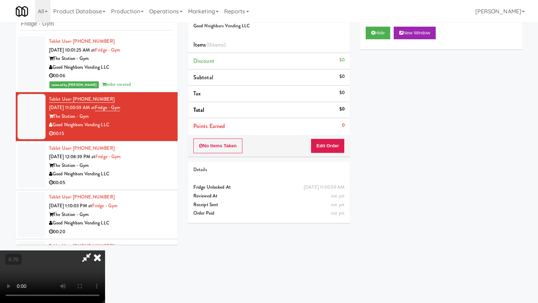
click at [105, 243] on video at bounding box center [52, 276] width 105 height 53
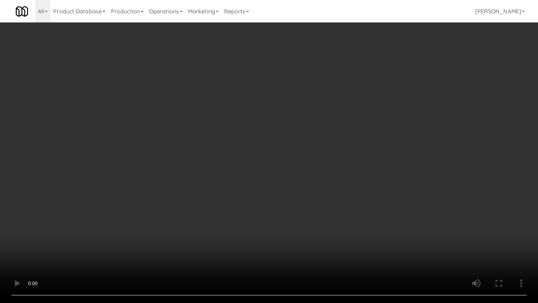
click at [290, 125] on video at bounding box center [269, 151] width 538 height 303
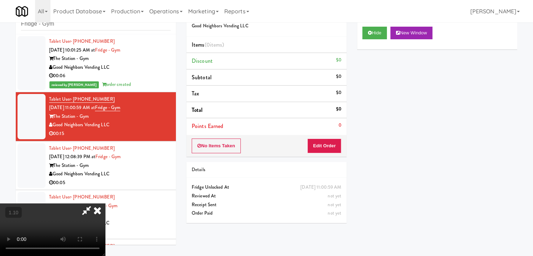
click at [105, 203] on icon at bounding box center [97, 210] width 15 height 14
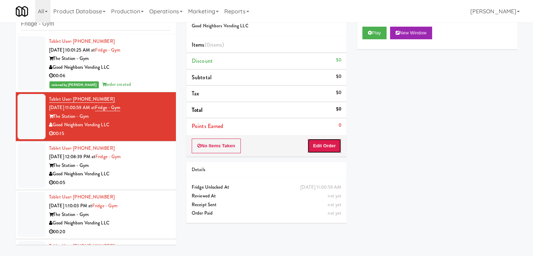
click at [331, 150] on button "Edit Order" at bounding box center [324, 145] width 34 height 15
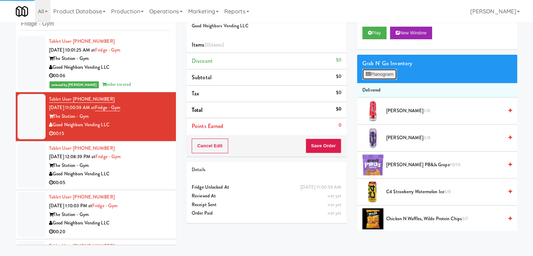
click at [378, 70] on button "Planogram" at bounding box center [379, 74] width 34 height 11
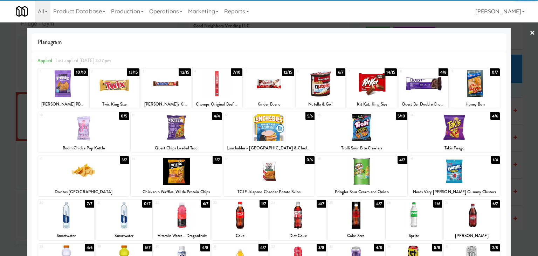
click at [416, 85] on div at bounding box center [424, 83] width 50 height 27
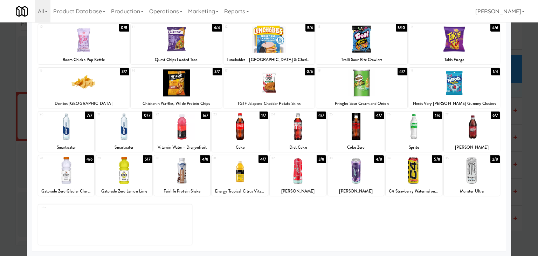
click at [181, 163] on div at bounding box center [182, 170] width 56 height 27
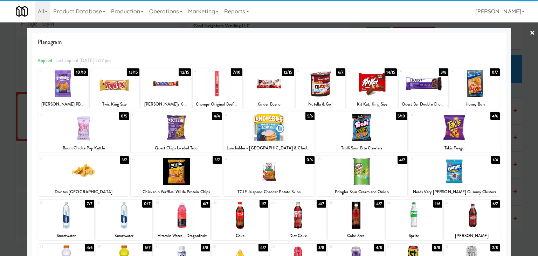
click at [529, 28] on link "×" at bounding box center [532, 33] width 6 height 22
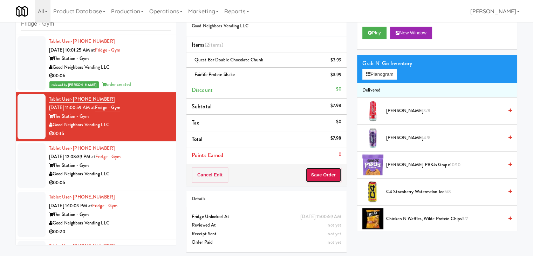
click at [328, 175] on button "Save Order" at bounding box center [323, 174] width 36 height 15
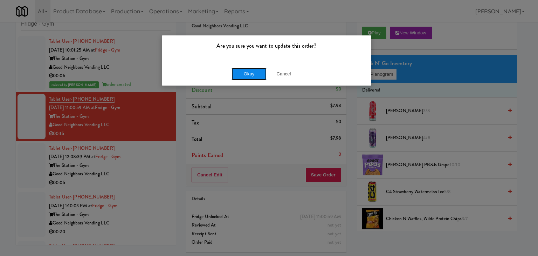
click at [251, 70] on button "Okay" at bounding box center [248, 74] width 35 height 13
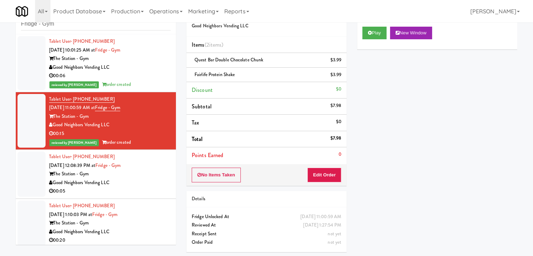
click at [139, 188] on div "00:05" at bounding box center [110, 191] width 122 height 9
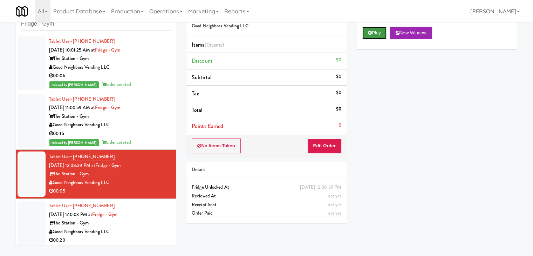
click at [368, 30] on icon at bounding box center [370, 32] width 4 height 5
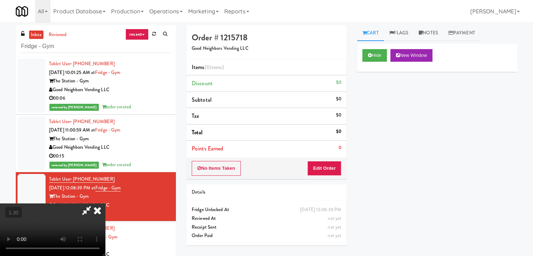
click at [105, 203] on icon at bounding box center [97, 210] width 15 height 14
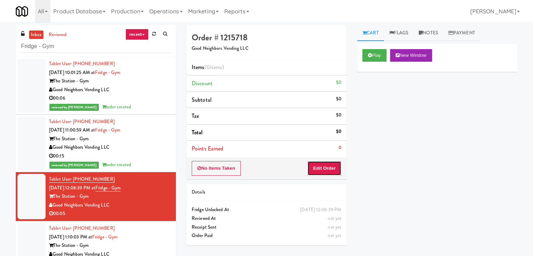
click at [325, 164] on button "Edit Order" at bounding box center [324, 168] width 34 height 15
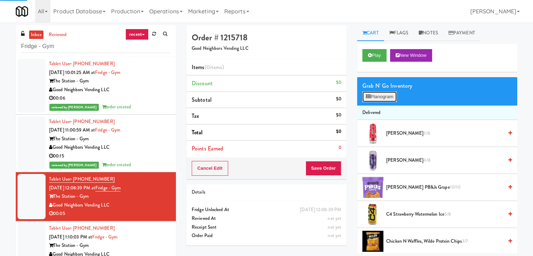
click at [380, 93] on button "Planogram" at bounding box center [379, 96] width 34 height 11
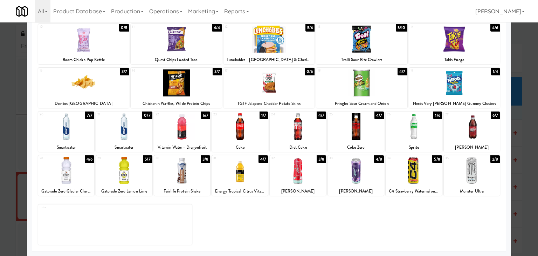
click at [465, 168] on div at bounding box center [472, 170] width 56 height 27
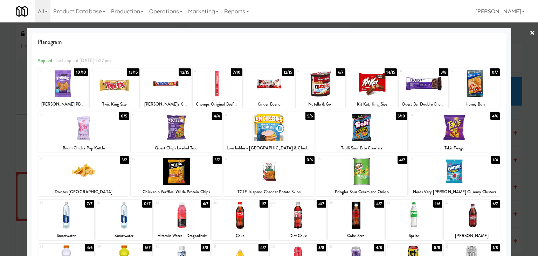
click at [529, 34] on link "×" at bounding box center [532, 33] width 6 height 22
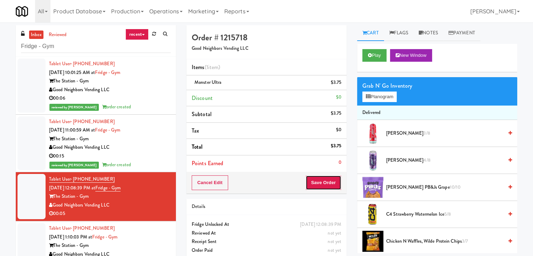
click at [317, 181] on button "Save Order" at bounding box center [323, 182] width 36 height 15
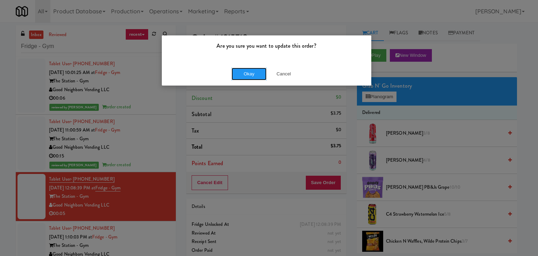
click at [241, 74] on button "Okay" at bounding box center [248, 74] width 35 height 13
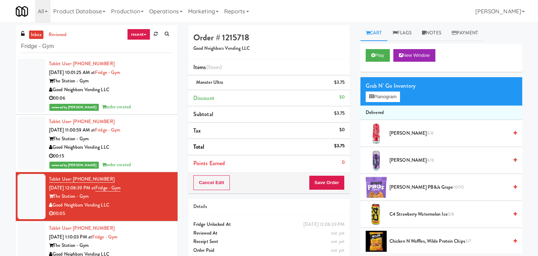
scroll to position [22, 0]
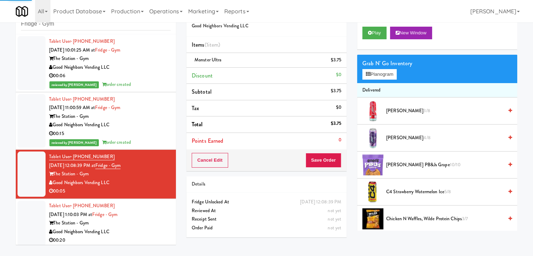
click at [143, 222] on div "The Station - Gym" at bounding box center [110, 223] width 122 height 9
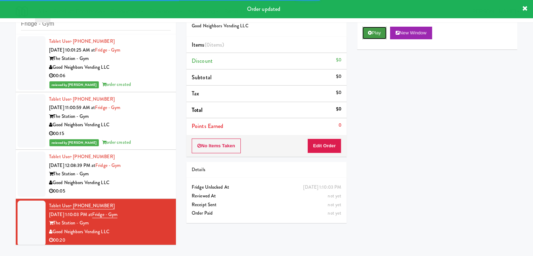
click at [373, 34] on button "Play" at bounding box center [374, 33] width 24 height 13
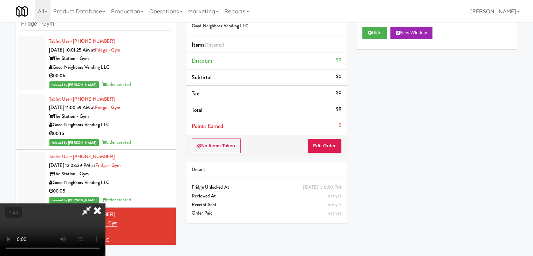
click at [105, 203] on video at bounding box center [52, 229] width 105 height 53
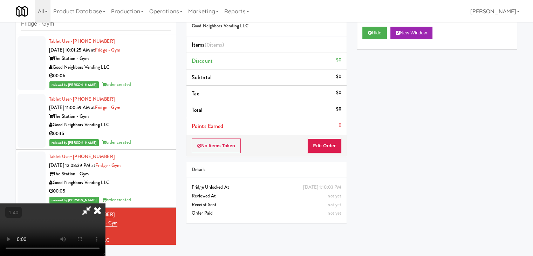
click at [105, 203] on video at bounding box center [52, 229] width 105 height 53
click at [105, 203] on icon at bounding box center [97, 210] width 15 height 14
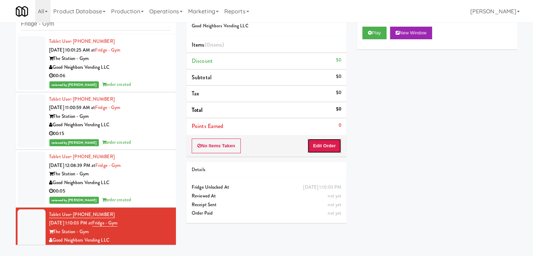
click at [319, 145] on button "Edit Order" at bounding box center [324, 145] width 34 height 15
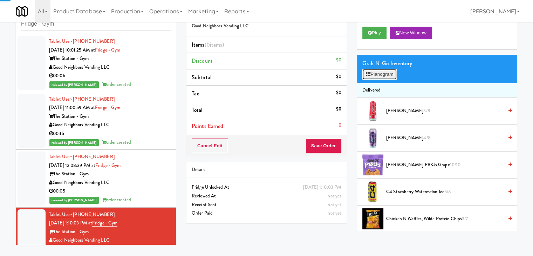
click at [392, 73] on button "Planogram" at bounding box center [379, 74] width 34 height 11
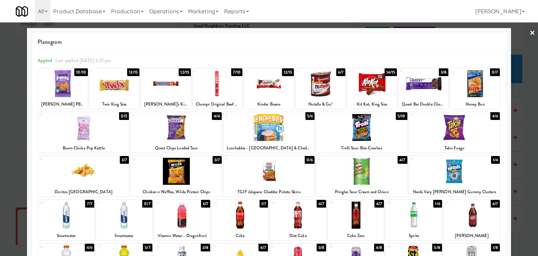
click at [356, 173] on div at bounding box center [361, 171] width 91 height 27
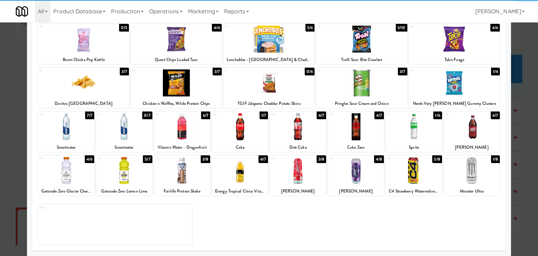
click at [292, 130] on div at bounding box center [298, 126] width 56 height 27
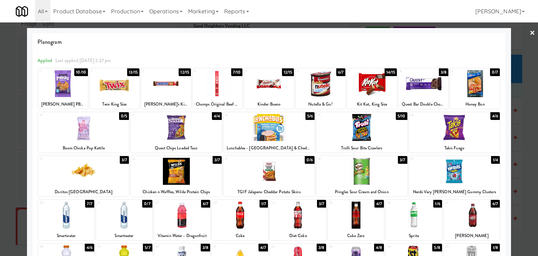
click at [529, 29] on link "×" at bounding box center [532, 33] width 6 height 22
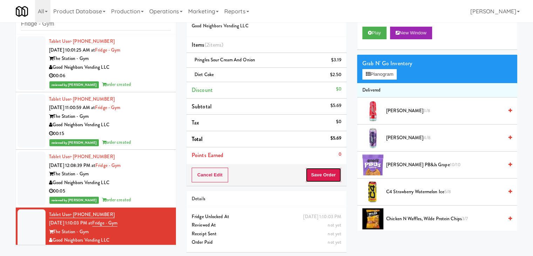
click at [320, 175] on button "Save Order" at bounding box center [323, 174] width 36 height 15
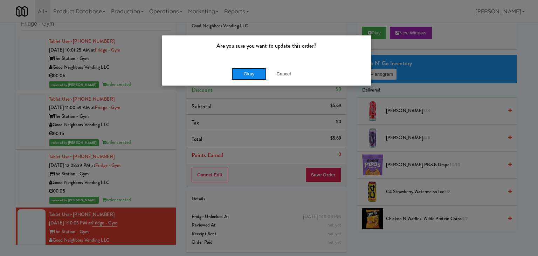
click at [249, 74] on button "Okay" at bounding box center [248, 74] width 35 height 13
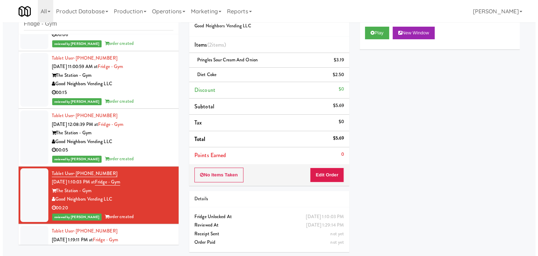
scroll to position [69, 0]
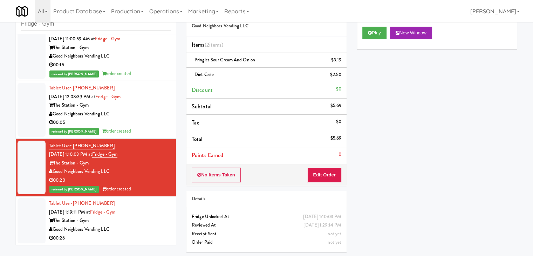
click at [147, 228] on div "Good Neighbors Vending LLC" at bounding box center [110, 229] width 122 height 9
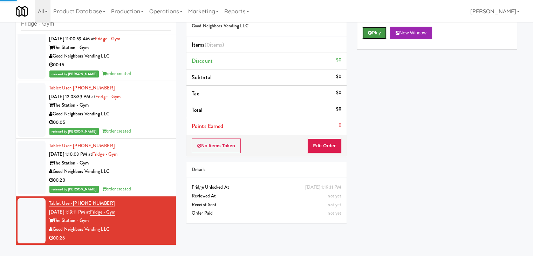
click at [375, 34] on button "Play" at bounding box center [374, 33] width 24 height 13
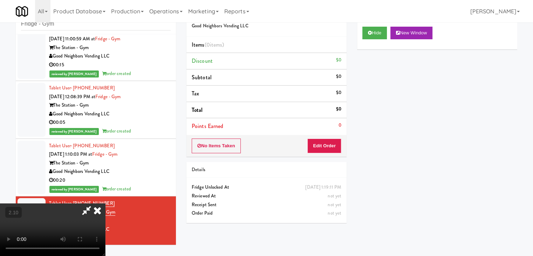
click at [105, 203] on video at bounding box center [52, 229] width 105 height 53
click at [95, 203] on icon at bounding box center [86, 210] width 16 height 14
click at [325, 142] on button "Edit Order" at bounding box center [324, 145] width 34 height 15
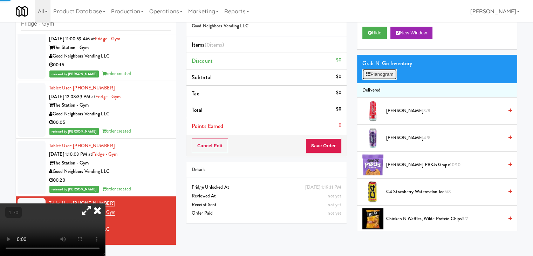
click at [374, 72] on button "Planogram" at bounding box center [379, 74] width 34 height 11
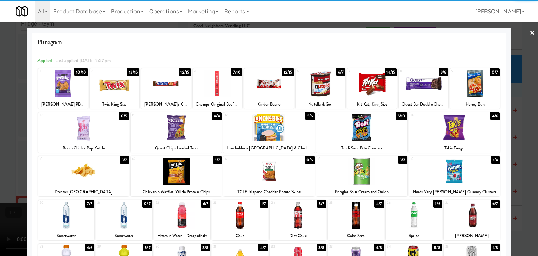
scroll to position [88, 0]
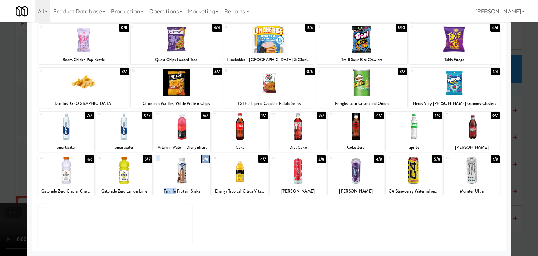
click at [173, 194] on div "30 3/8 Fairlife Protein Shake" at bounding box center [182, 175] width 56 height 40
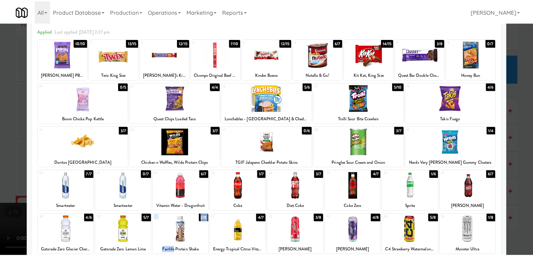
scroll to position [0, 0]
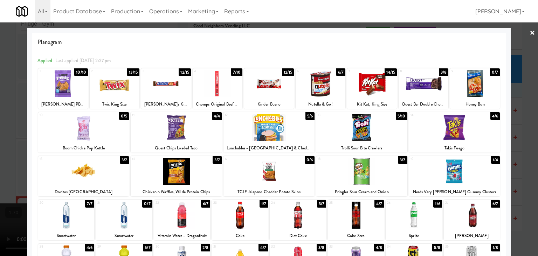
click at [529, 33] on link "×" at bounding box center [532, 33] width 6 height 22
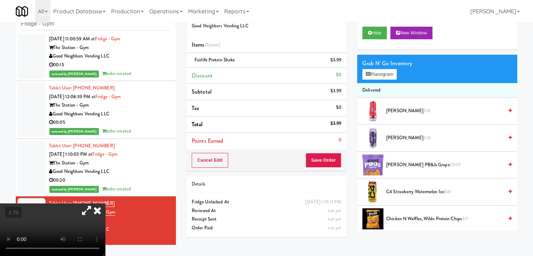
click at [105, 203] on icon at bounding box center [97, 210] width 15 height 14
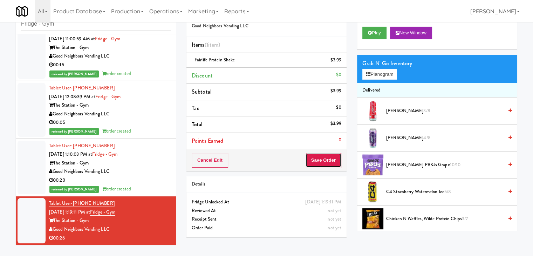
click at [327, 156] on button "Save Order" at bounding box center [323, 160] width 36 height 15
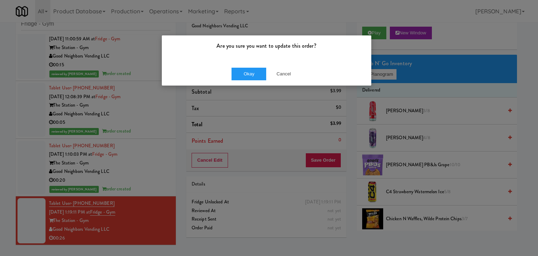
click at [256, 65] on div "Okay Cancel" at bounding box center [266, 73] width 209 height 23
click at [252, 74] on button "Okay" at bounding box center [248, 74] width 35 height 13
